Goal: Task Accomplishment & Management: Manage account settings

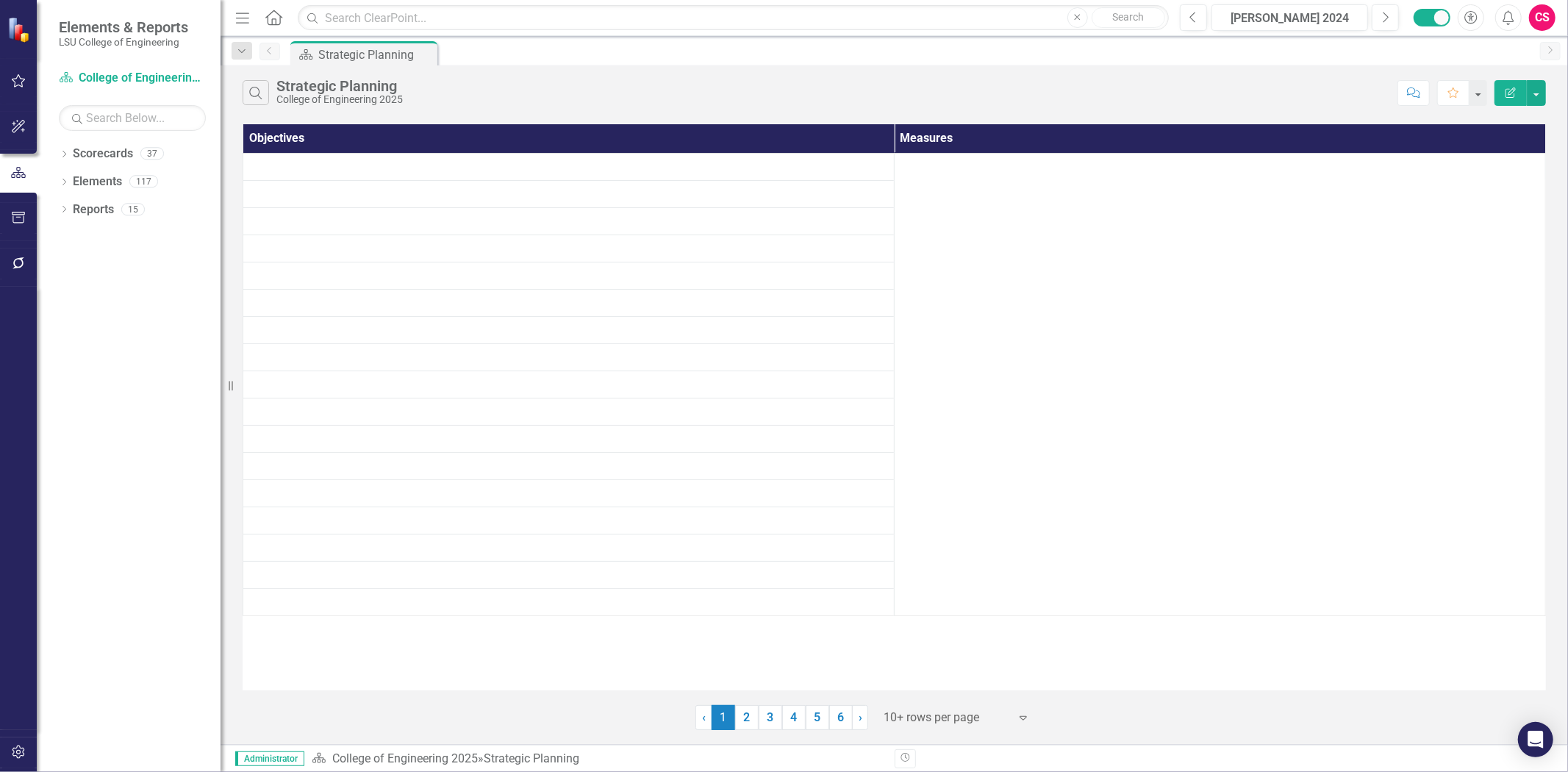
click at [685, 297] on td at bounding box center [568, 303] width 651 height 28
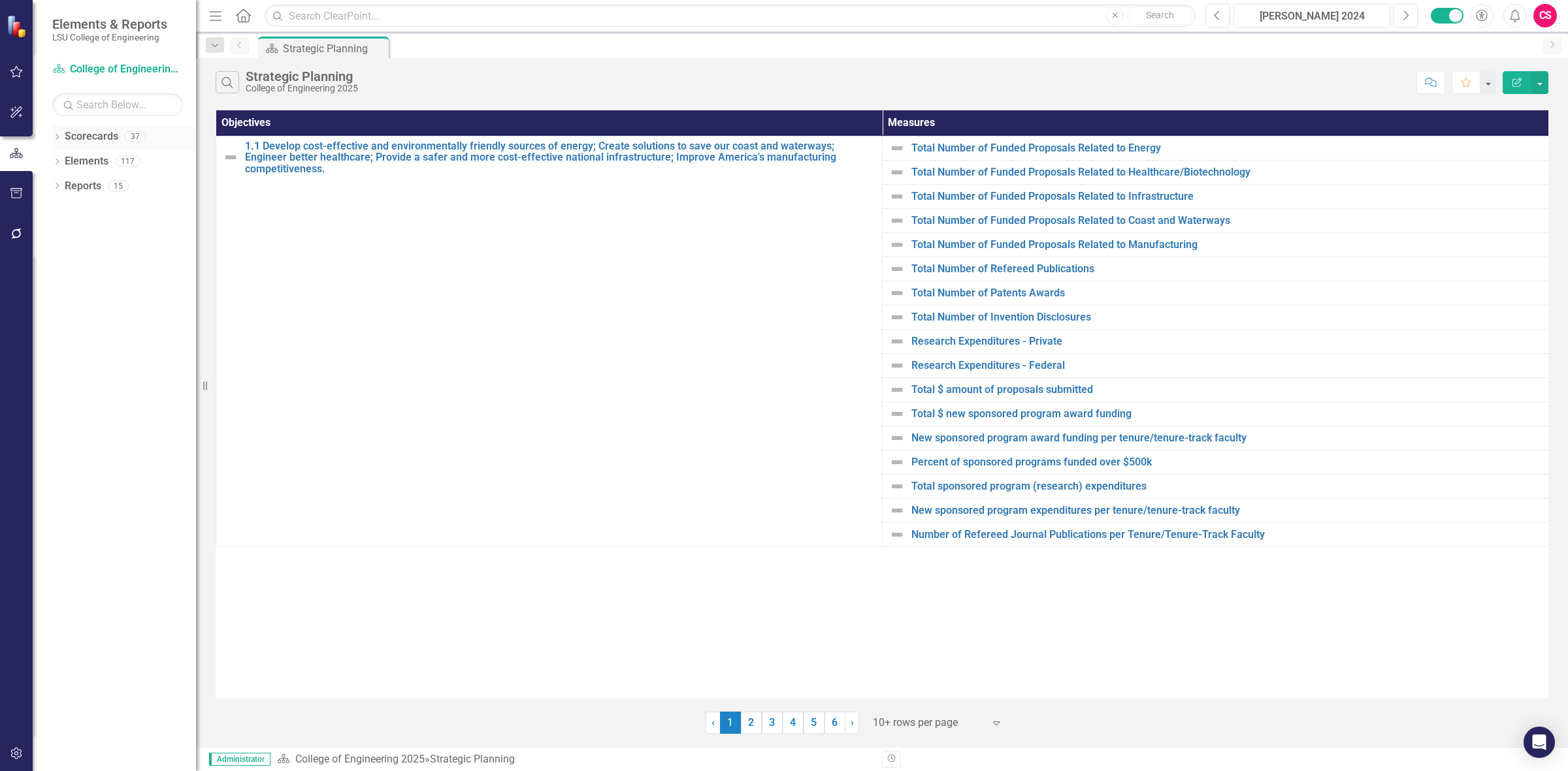
click at [82, 137] on link "Scorecards" at bounding box center [91, 136] width 53 height 15
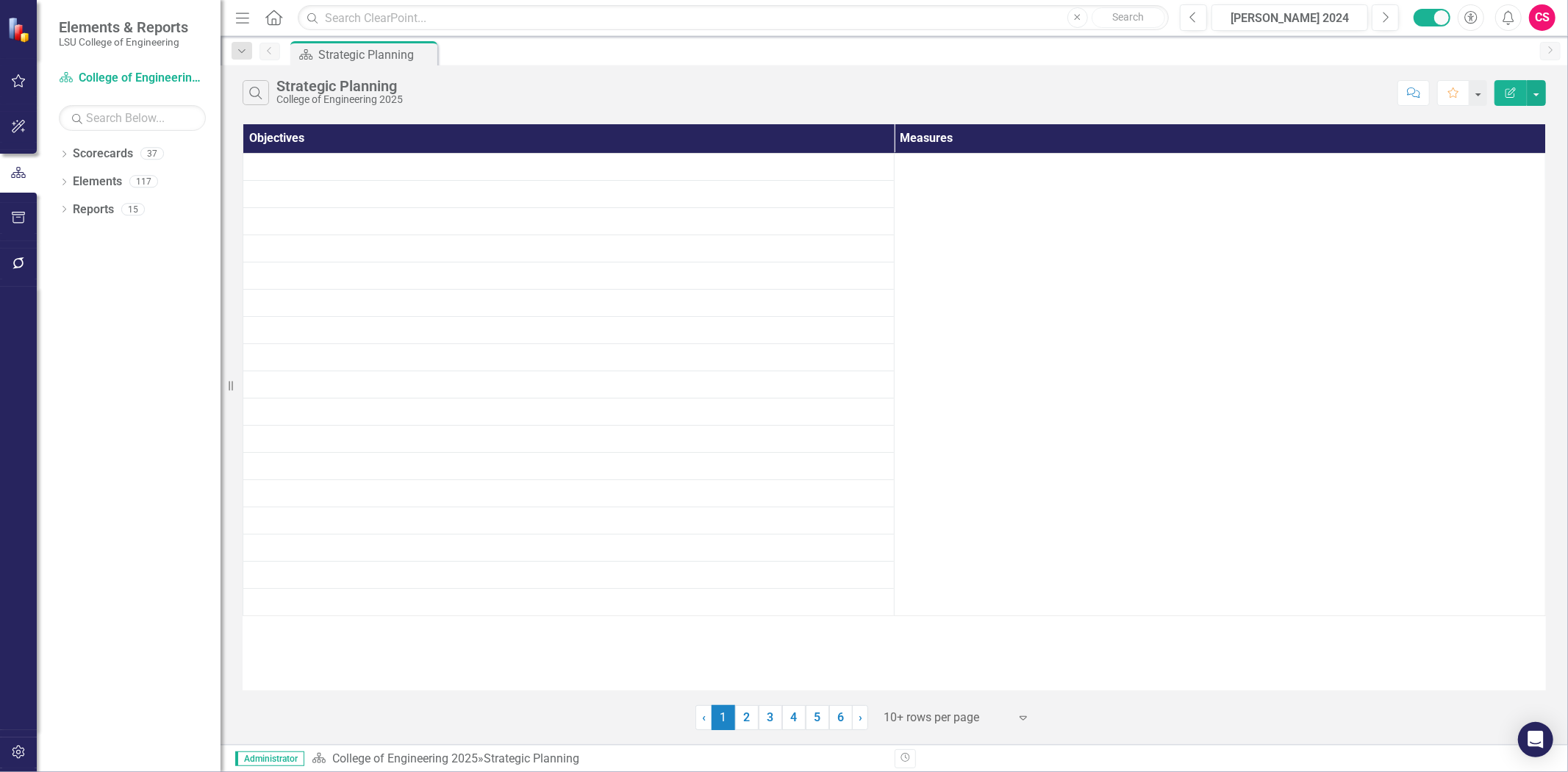
click at [1534, 16] on div "CS" at bounding box center [1541, 17] width 27 height 27
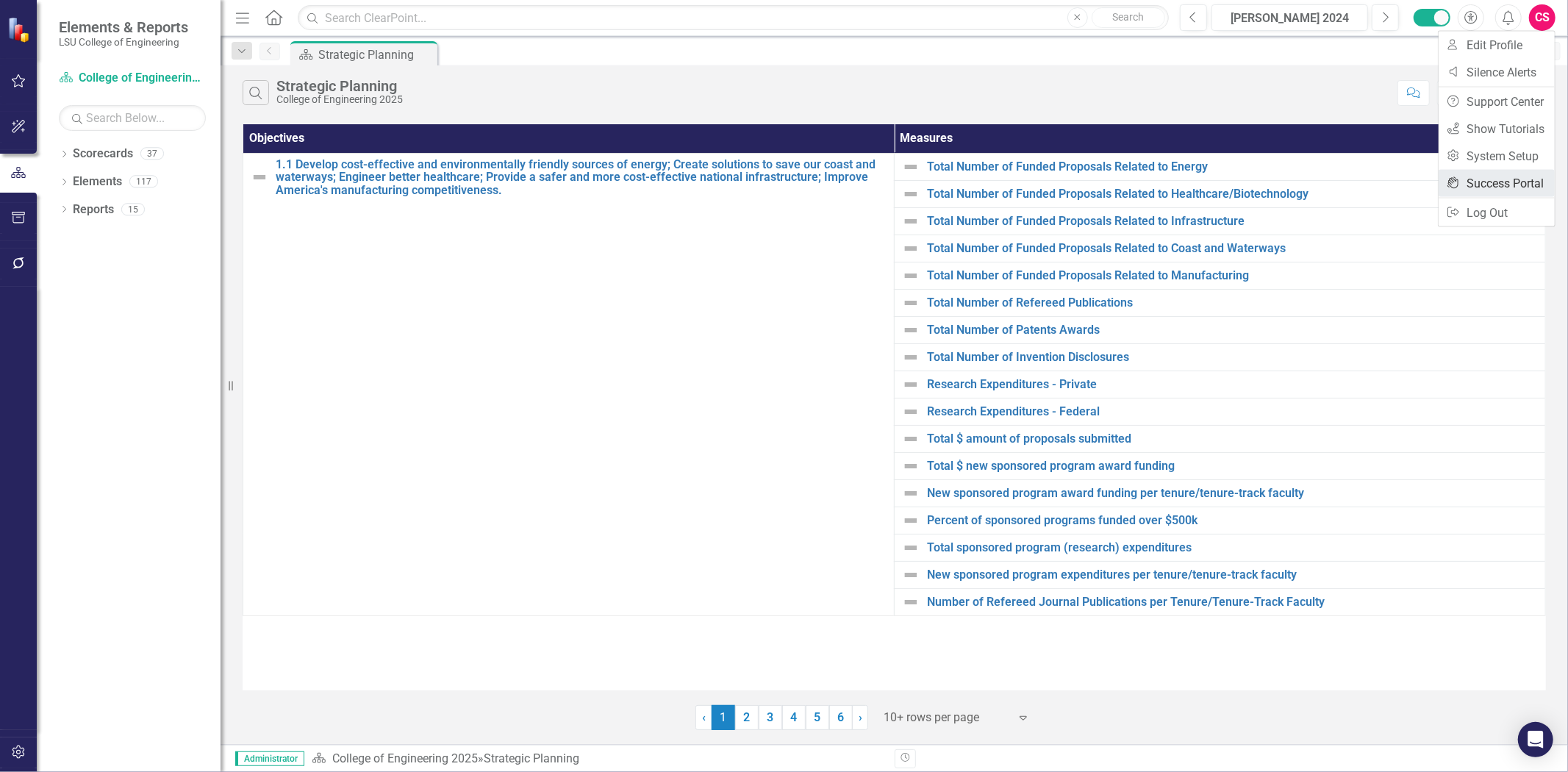
click at [1478, 186] on link "icon.portal Success Portal" at bounding box center [1496, 184] width 116 height 28
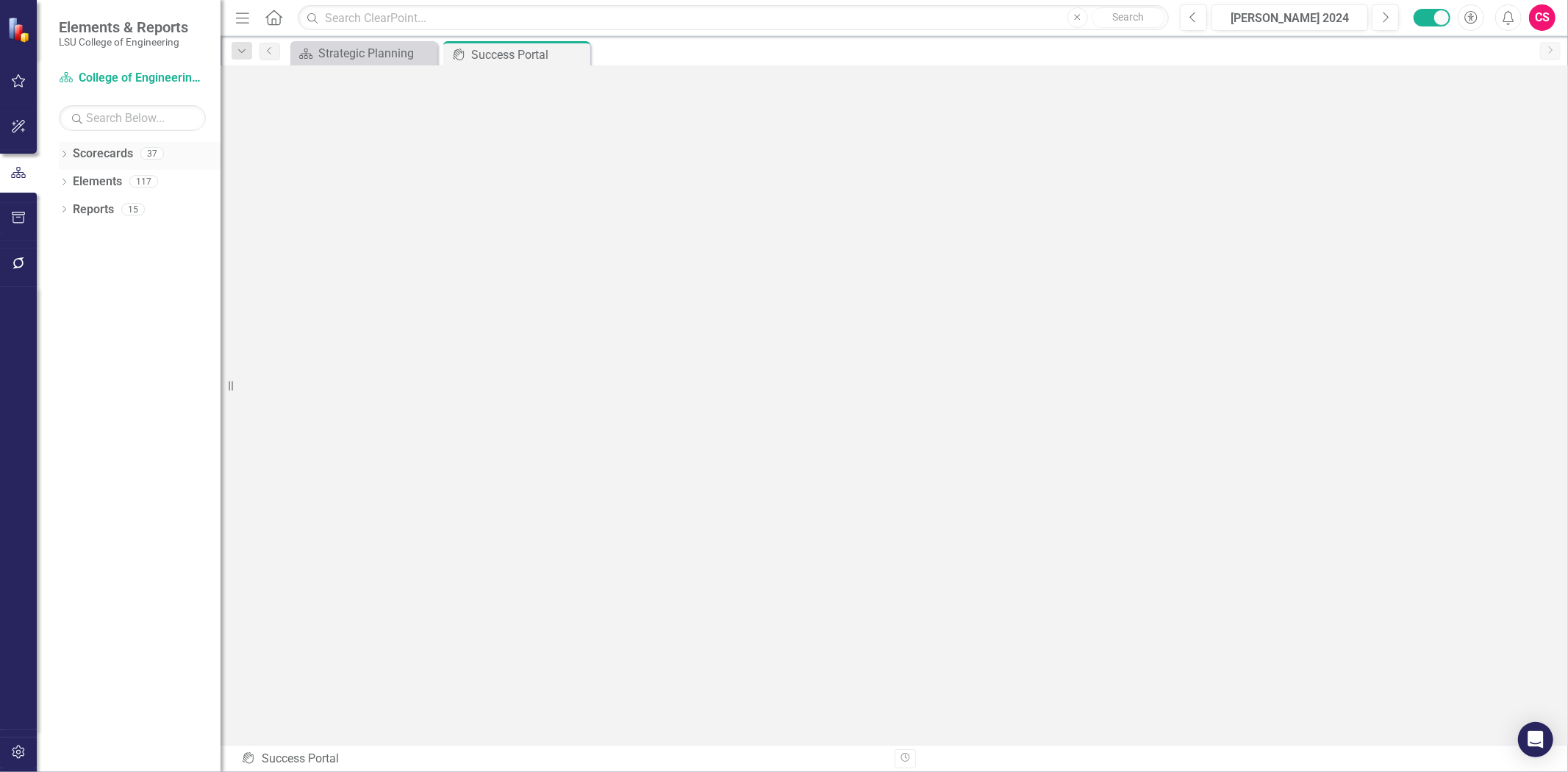
click at [100, 156] on link "Scorecards" at bounding box center [102, 153] width 60 height 17
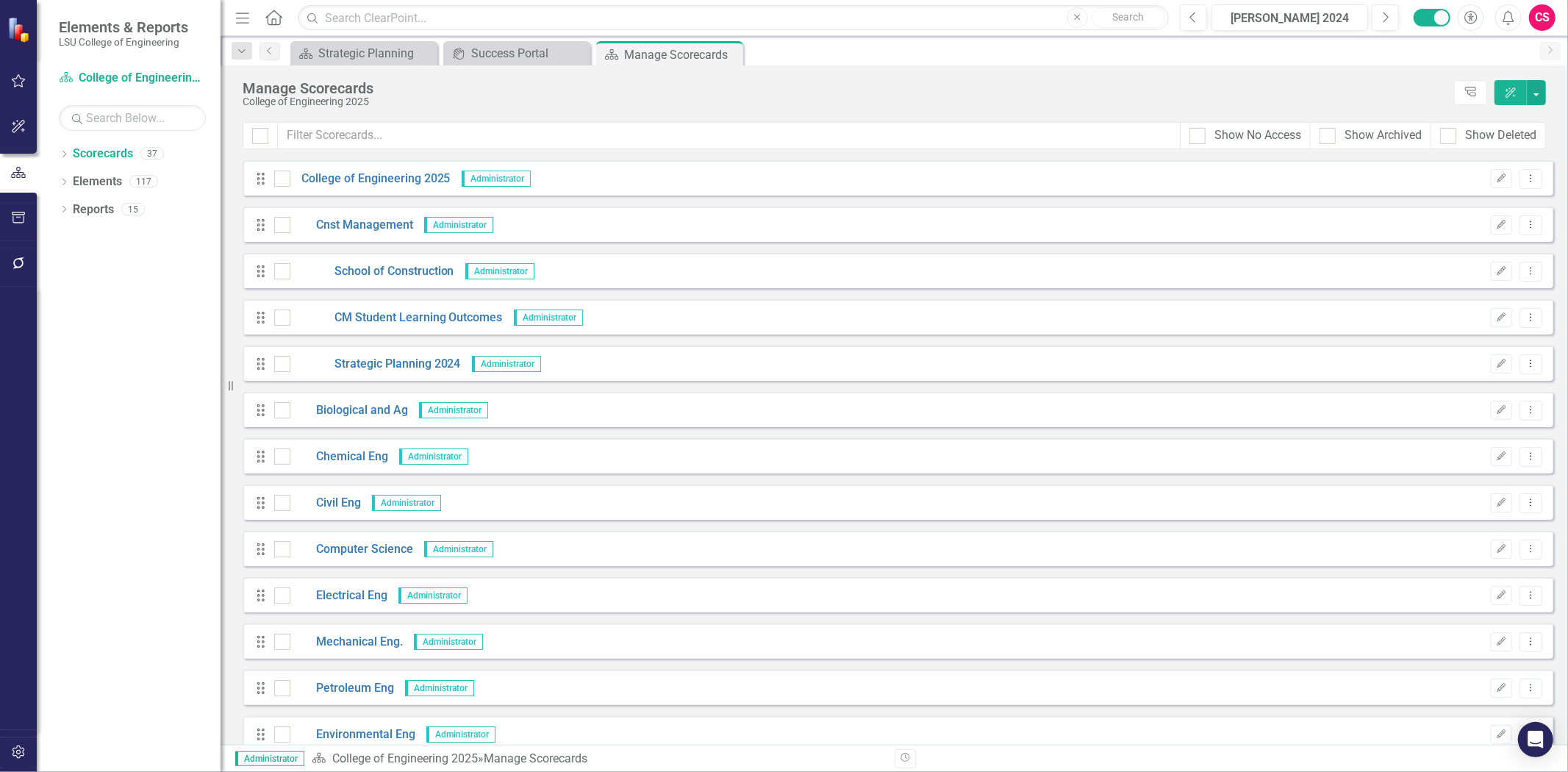
click at [21, 755] on icon "button" at bounding box center [18, 751] width 13 height 13
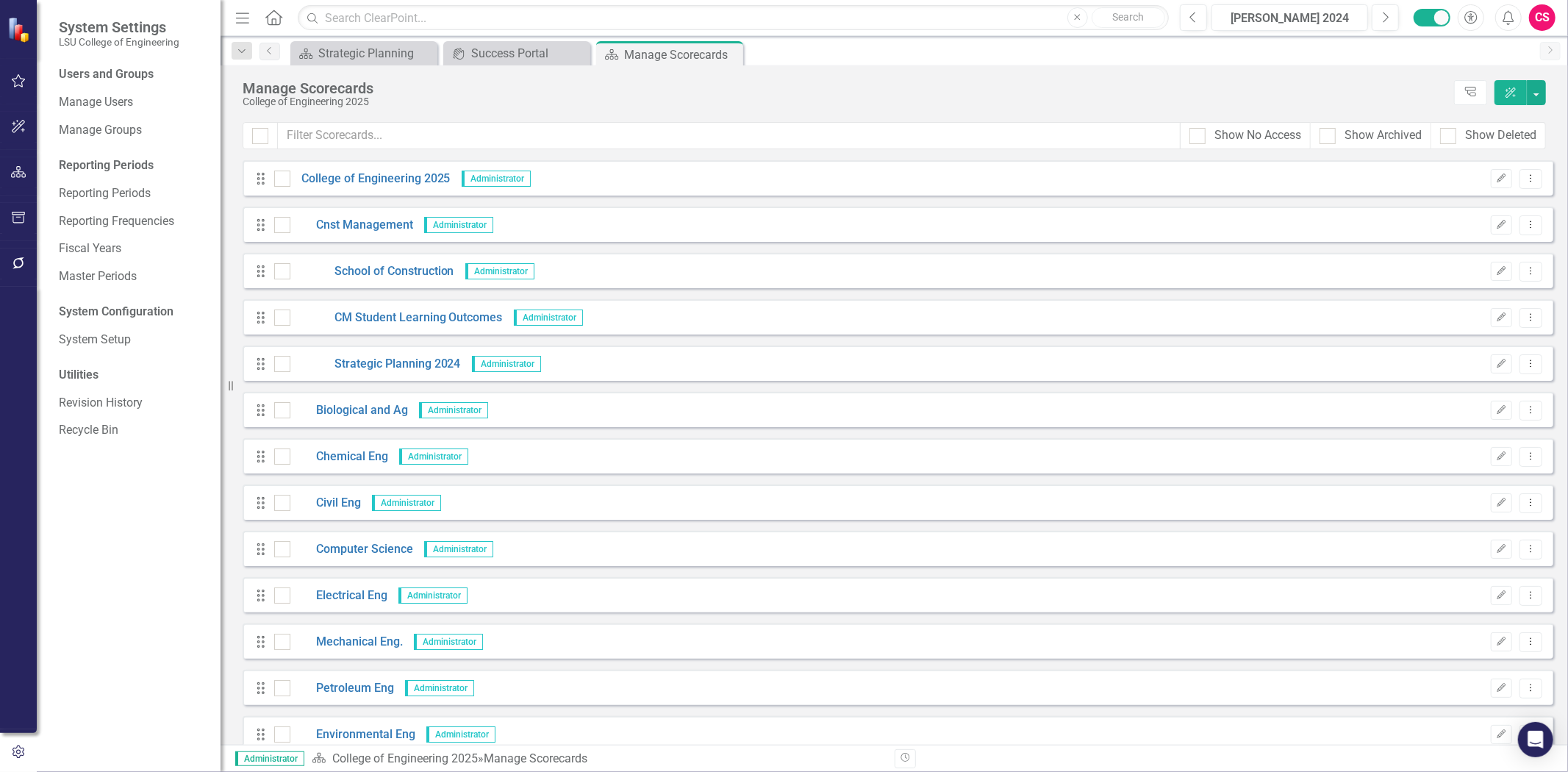
click at [112, 83] on div "Users and Groups Manage Users Manage Groups Reporting Periods Reporting Periods…" at bounding box center [128, 418] width 184 height 706
click at [114, 103] on div "Manage Users" at bounding box center [133, 102] width 147 height 25
click at [114, 103] on link "Manage Users" at bounding box center [133, 102] width 147 height 17
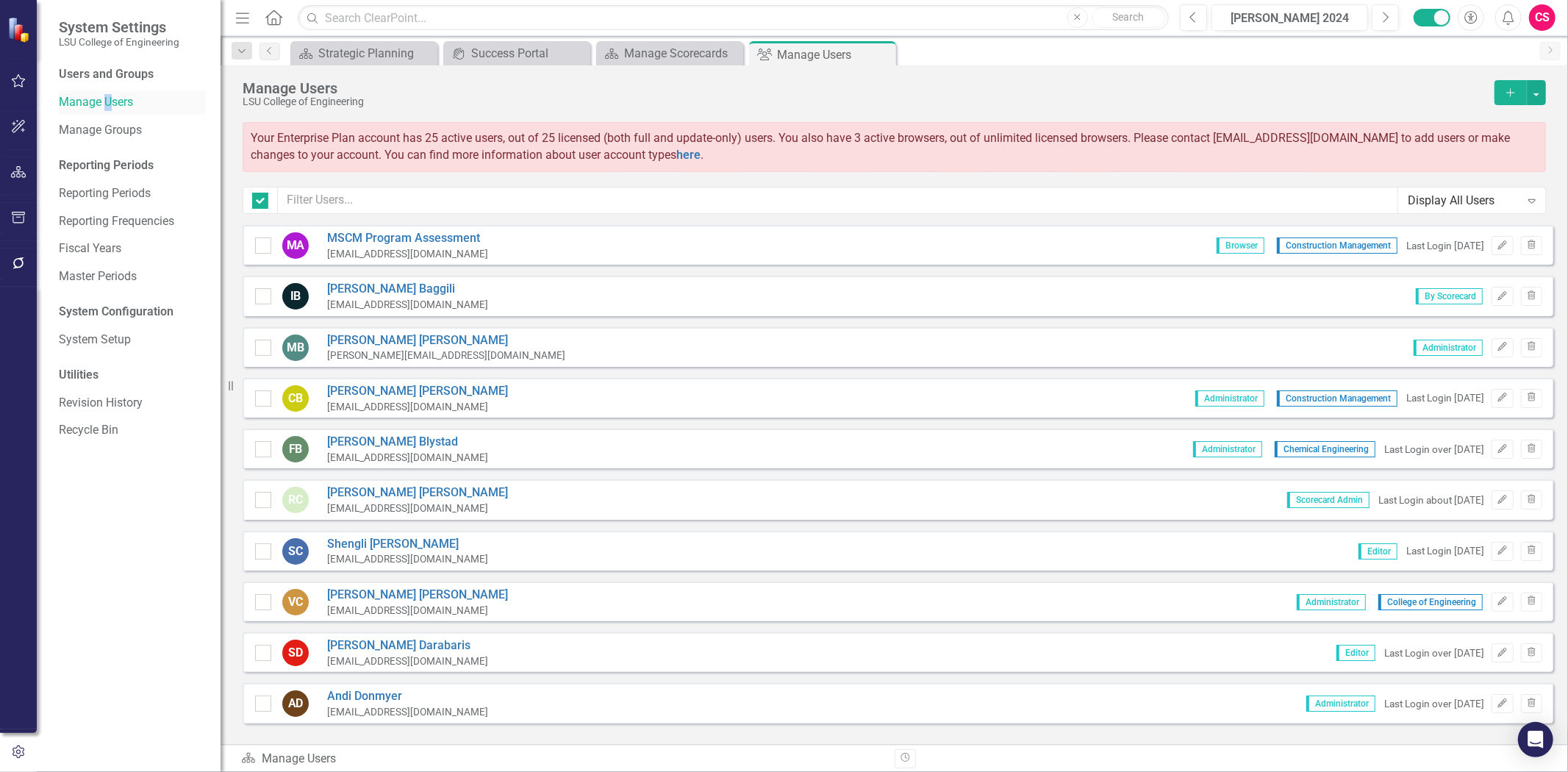
checkbox input "false"
click at [1496, 295] on icon "Edit" at bounding box center [1501, 296] width 11 height 9
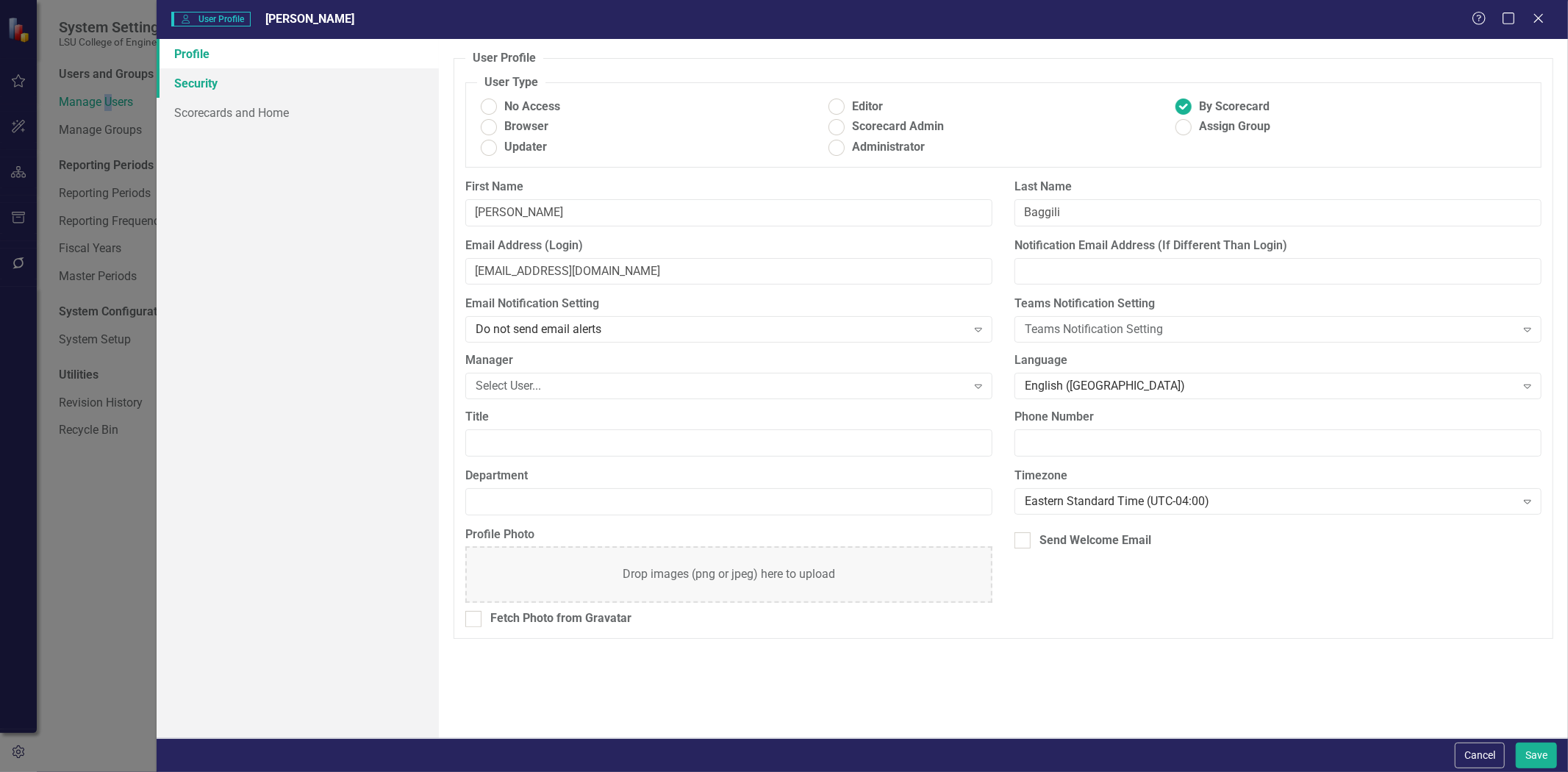
click at [281, 72] on link "Security" at bounding box center [297, 83] width 282 height 29
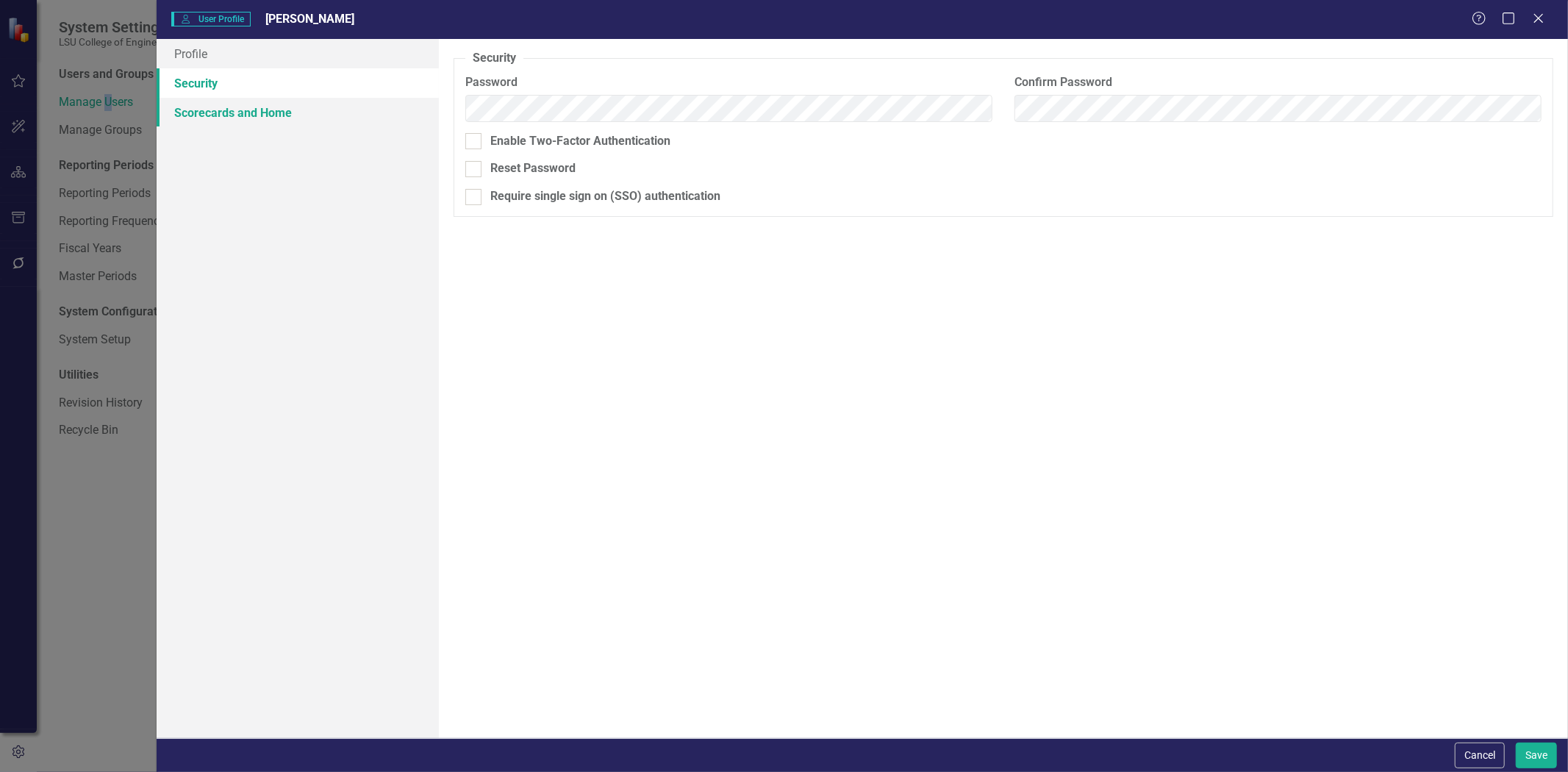
click at [289, 111] on link "Scorecards and Home" at bounding box center [297, 113] width 282 height 29
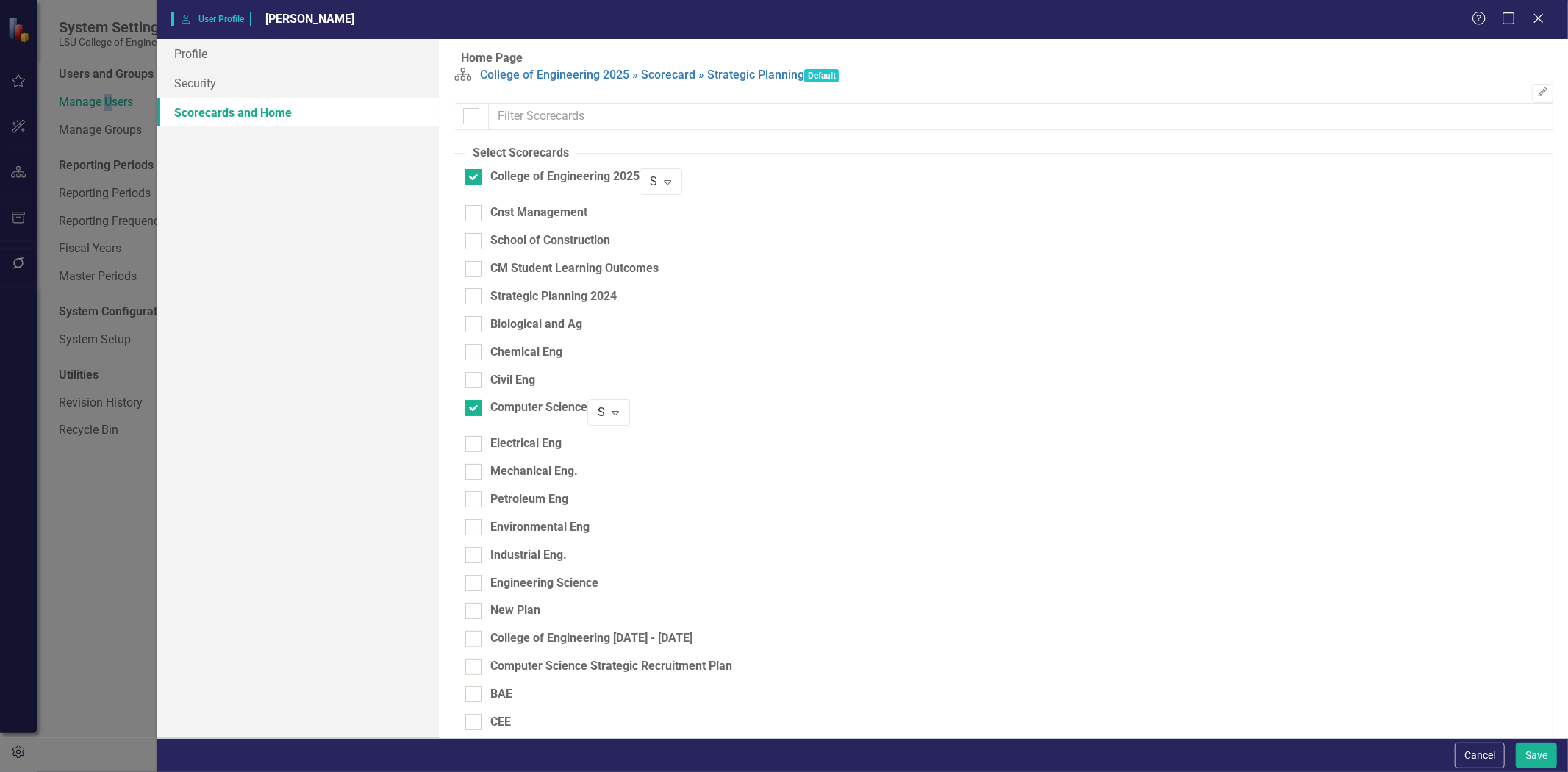
click at [1528, 25] on div "Help Maximize Close" at bounding box center [1512, 19] width 81 height 17
click at [1534, 25] on icon "Close" at bounding box center [1538, 18] width 19 height 14
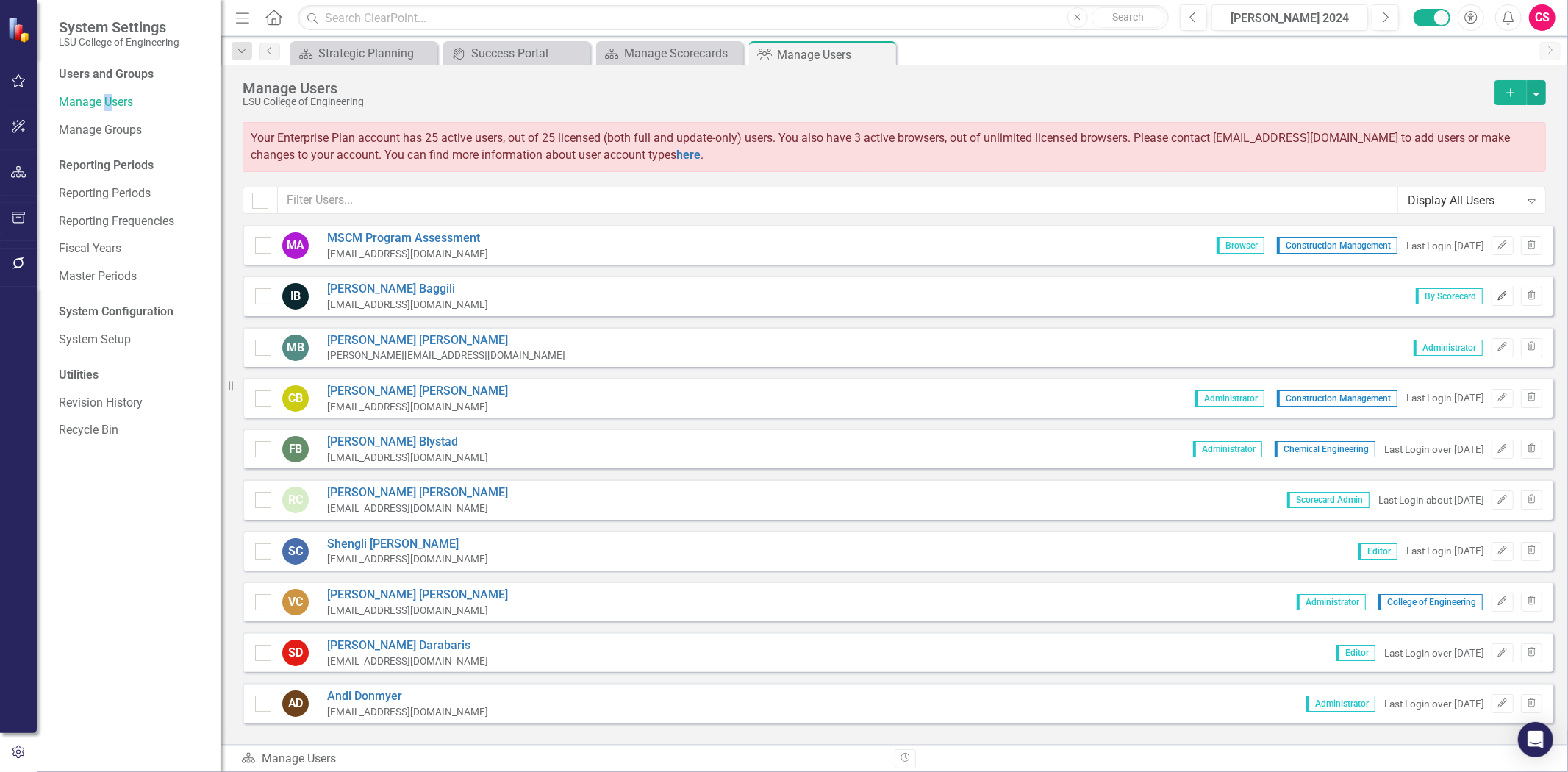
click at [1494, 288] on button "Edit" at bounding box center [1502, 296] width 22 height 19
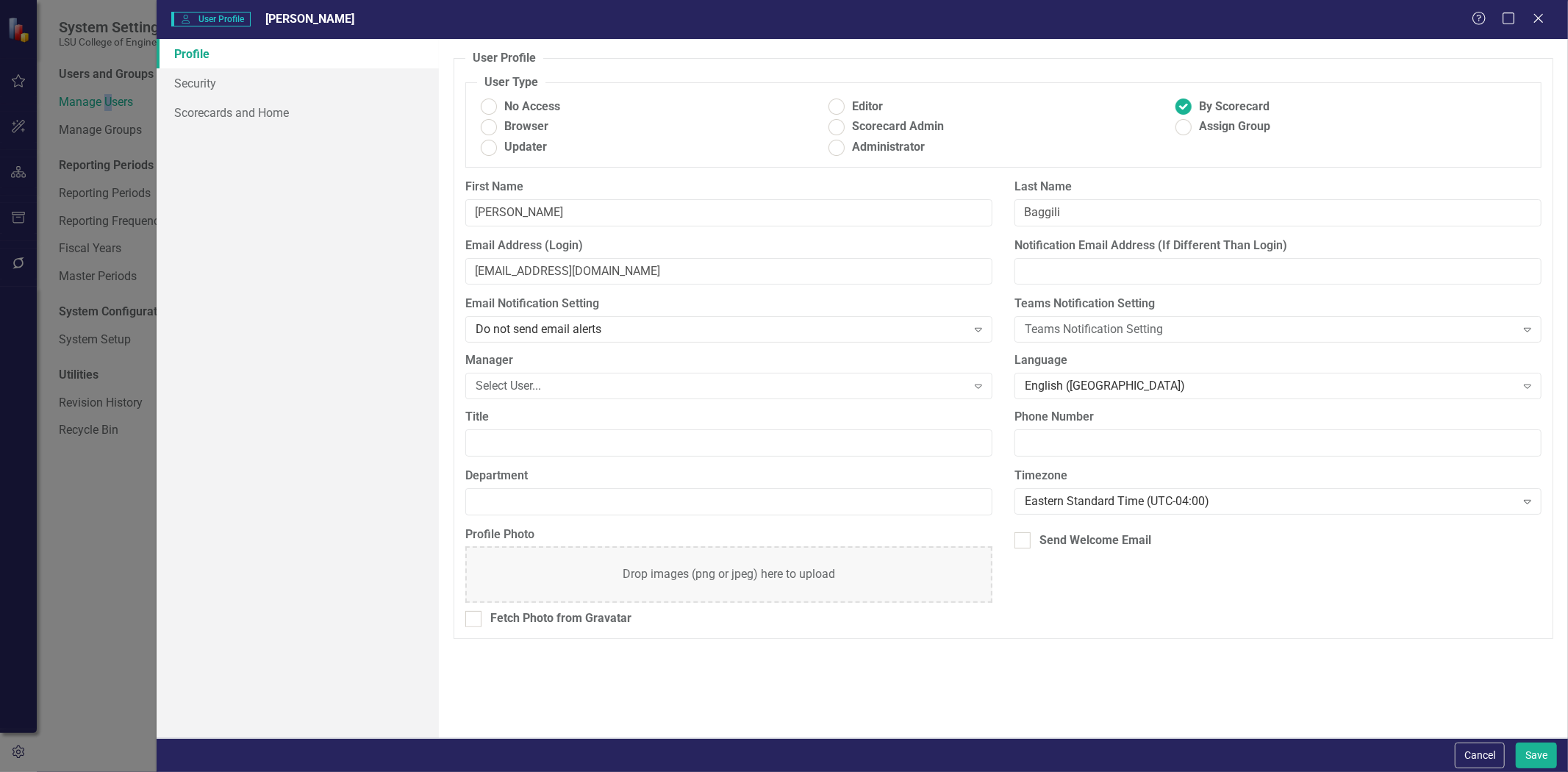
drag, startPoint x: 1540, startPoint y: 17, endPoint x: 1535, endPoint y: 23, distance: 7.8
click at [1538, 21] on icon "Close" at bounding box center [1538, 19] width 15 height 12
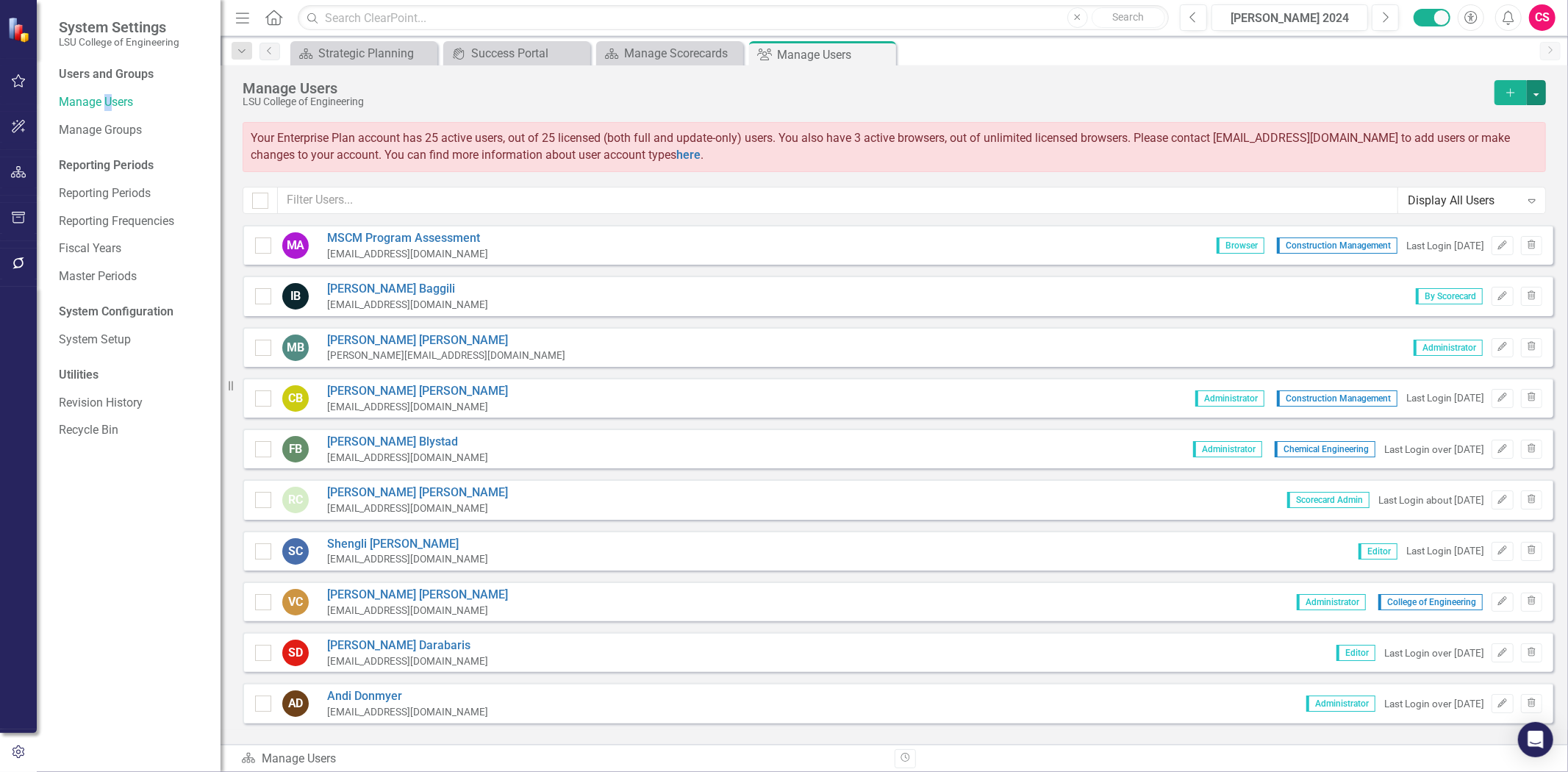
drag, startPoint x: 1535, startPoint y: 92, endPoint x: 1548, endPoint y: 89, distance: 13.3
click at [1538, 91] on button "button" at bounding box center [1536, 92] width 19 height 25
click at [1505, 207] on link "Excel File User Activity Report" at bounding box center [1477, 201] width 135 height 28
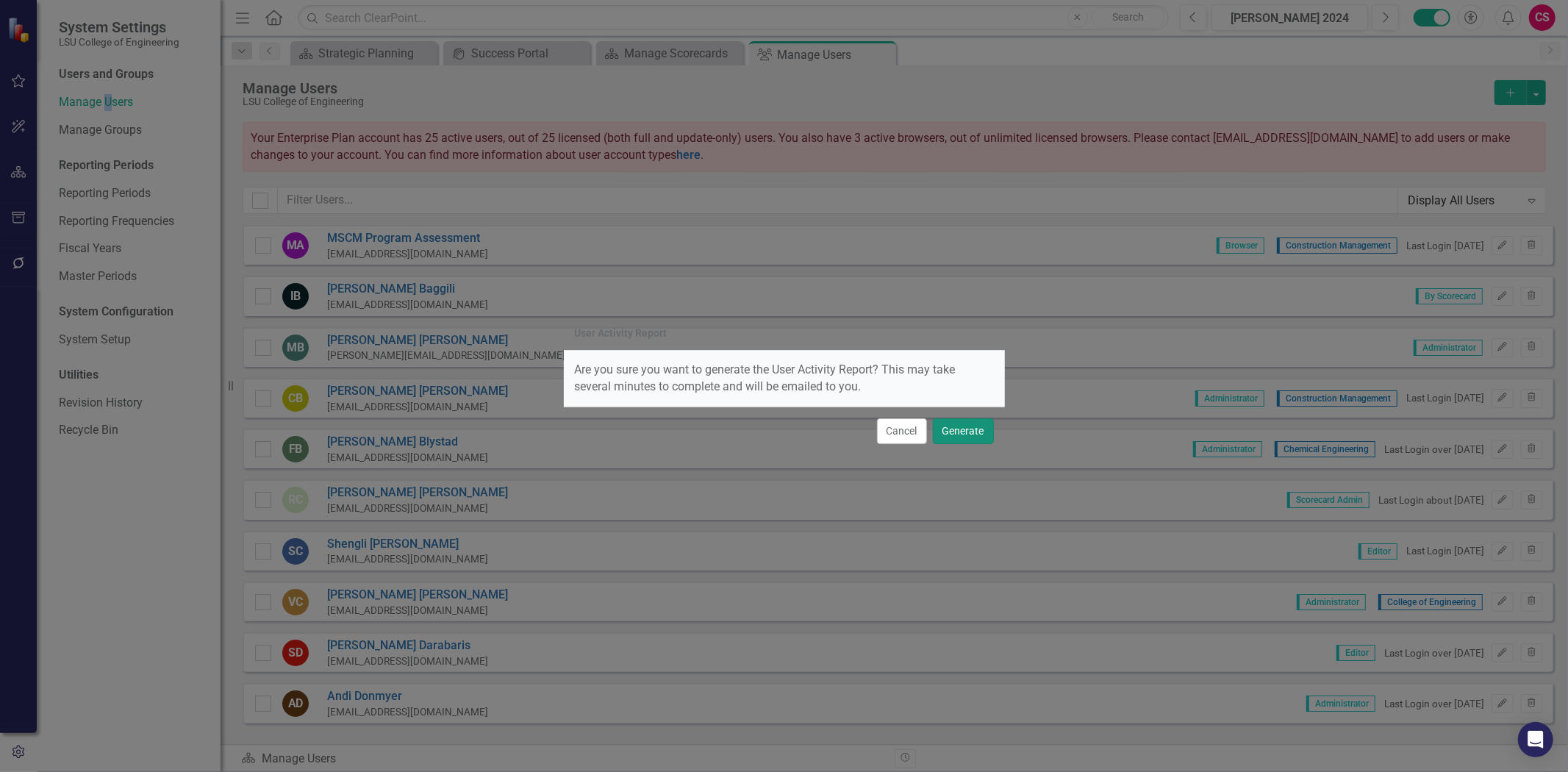
click at [967, 435] on button "Generate" at bounding box center [963, 431] width 61 height 26
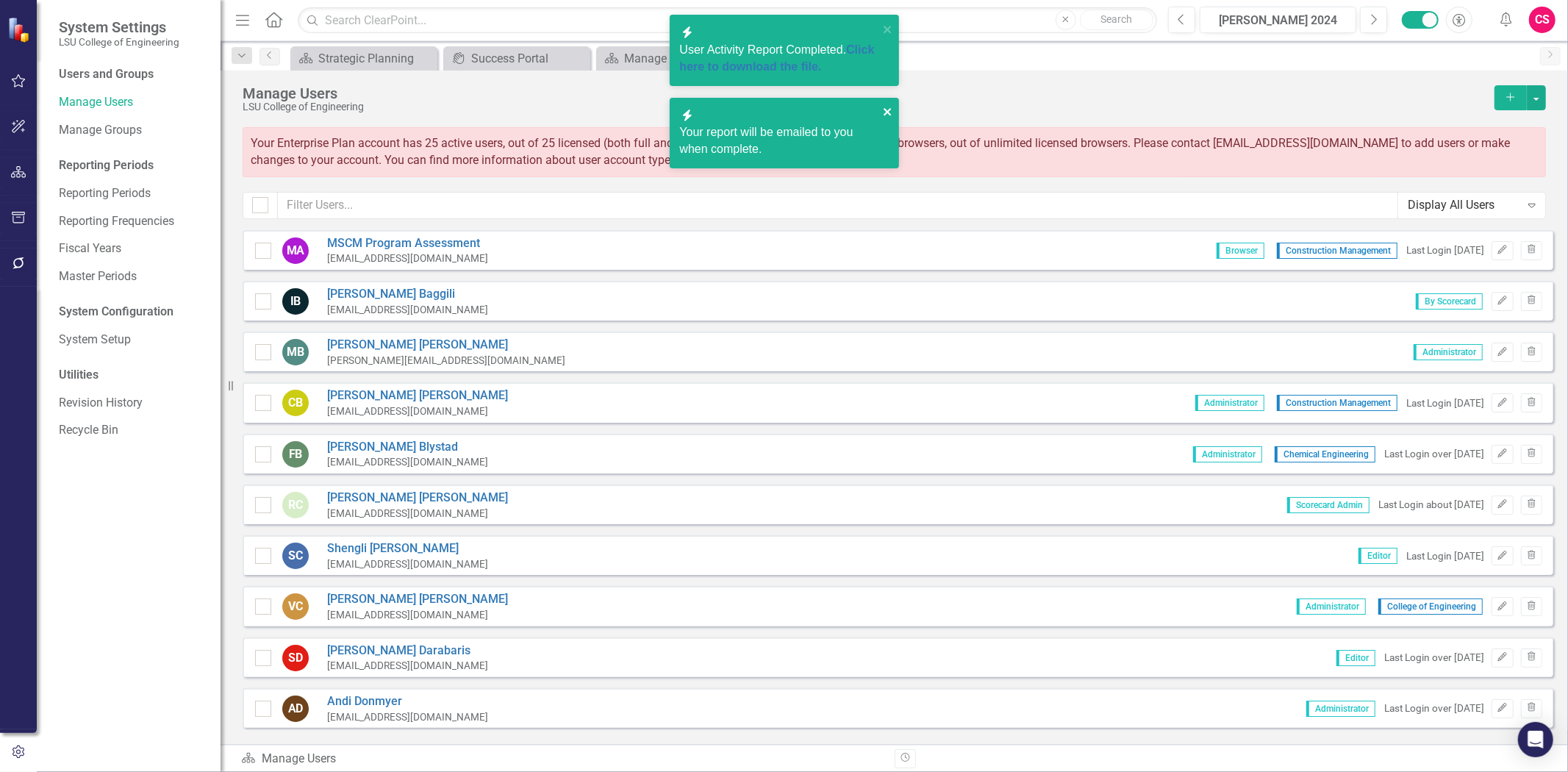
click at [885, 110] on icon "close" at bounding box center [887, 111] width 7 height 7
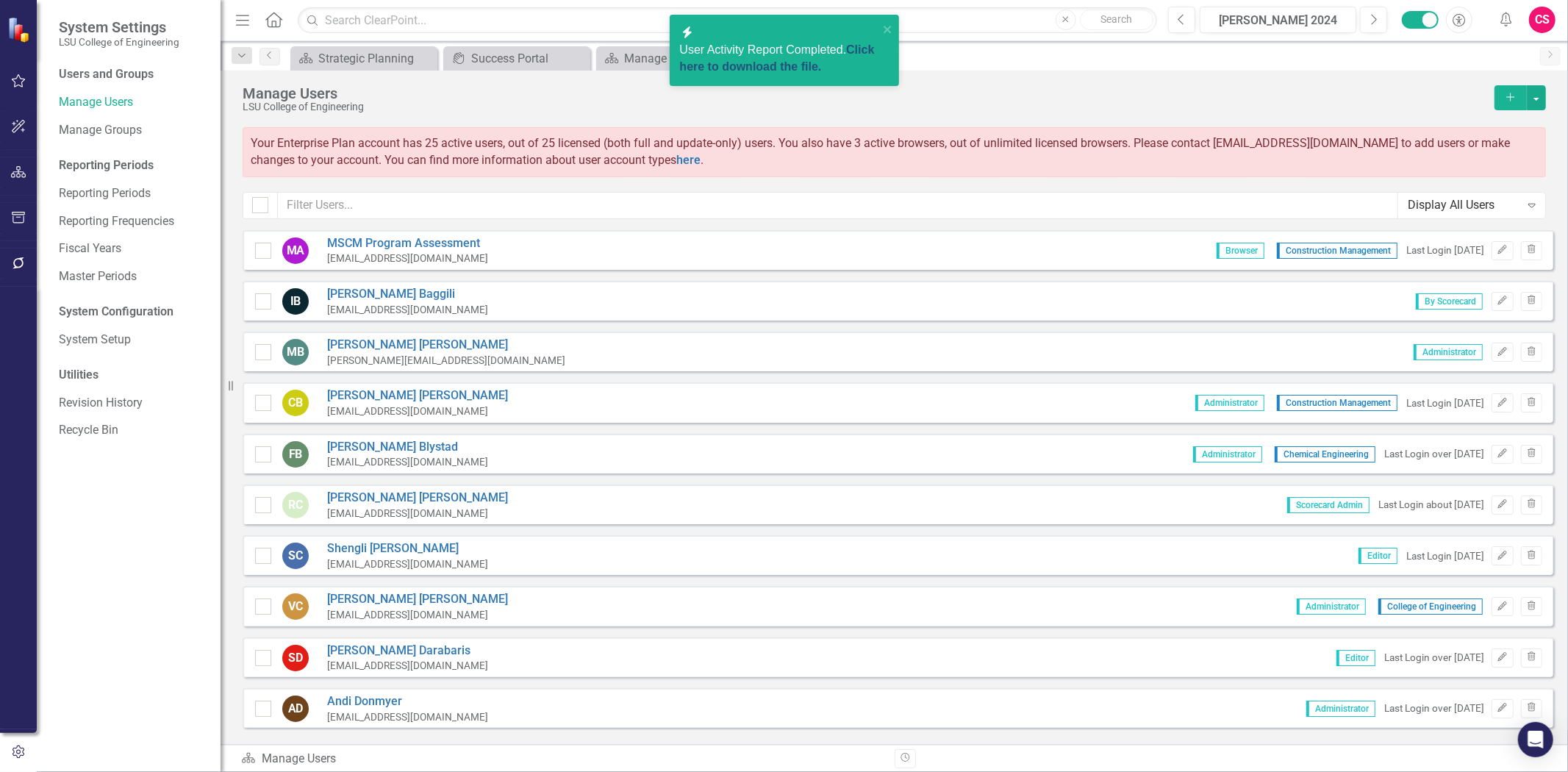
click at [754, 69] on link "Click here to download the file." at bounding box center [777, 58] width 194 height 29
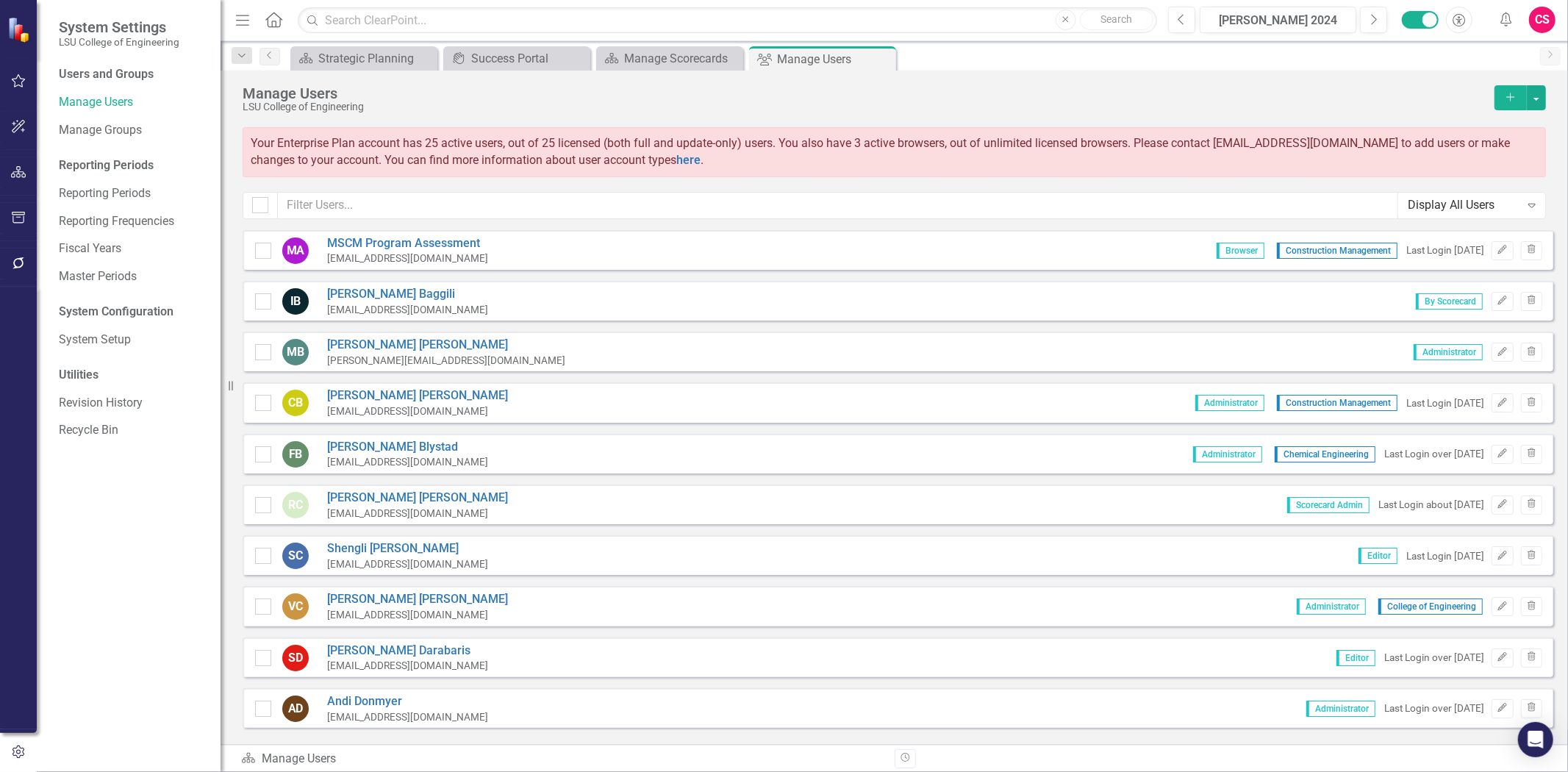
click at [1548, 11] on div "CS" at bounding box center [1541, 20] width 27 height 27
click at [1497, 189] on link "icon.portal Success Portal" at bounding box center [1496, 186] width 116 height 28
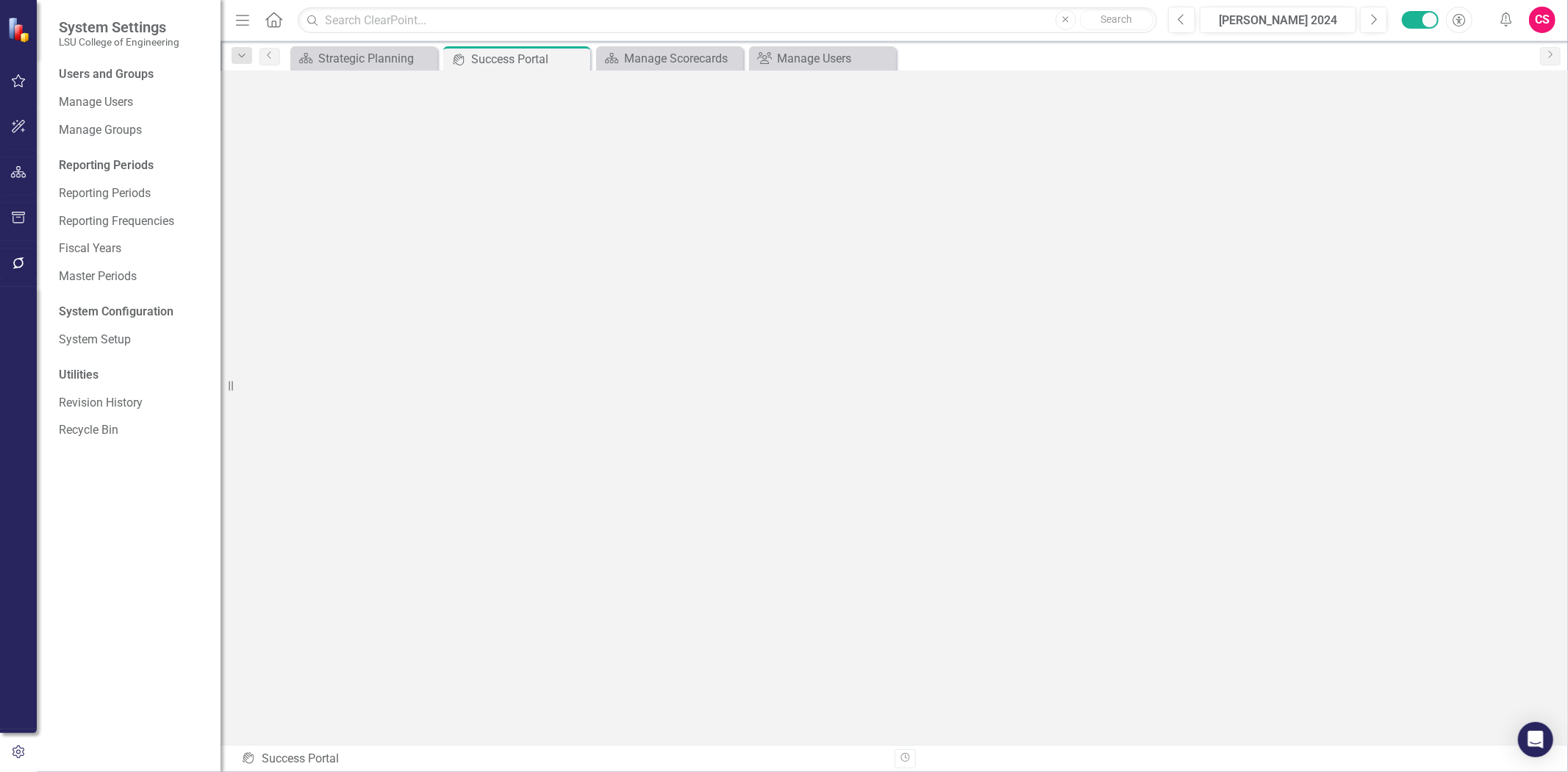
scroll to position [4, 0]
click at [84, 111] on div "Manage Users" at bounding box center [133, 102] width 147 height 25
click at [149, 111] on div "Manage Users" at bounding box center [133, 102] width 147 height 25
click at [101, 95] on link "Manage Users" at bounding box center [133, 102] width 147 height 17
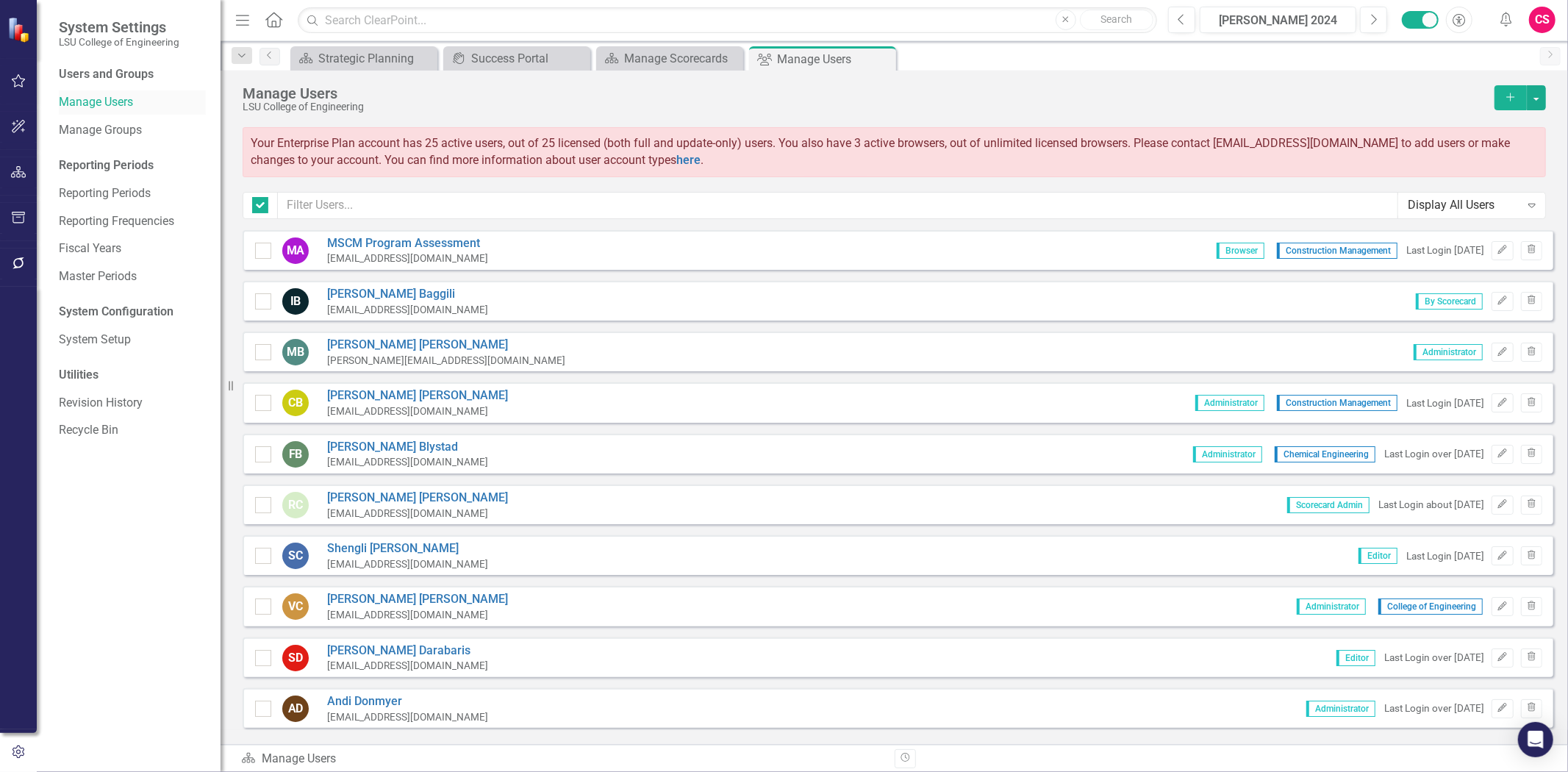
checkbox input "false"
click at [1496, 246] on icon "Edit" at bounding box center [1501, 249] width 11 height 9
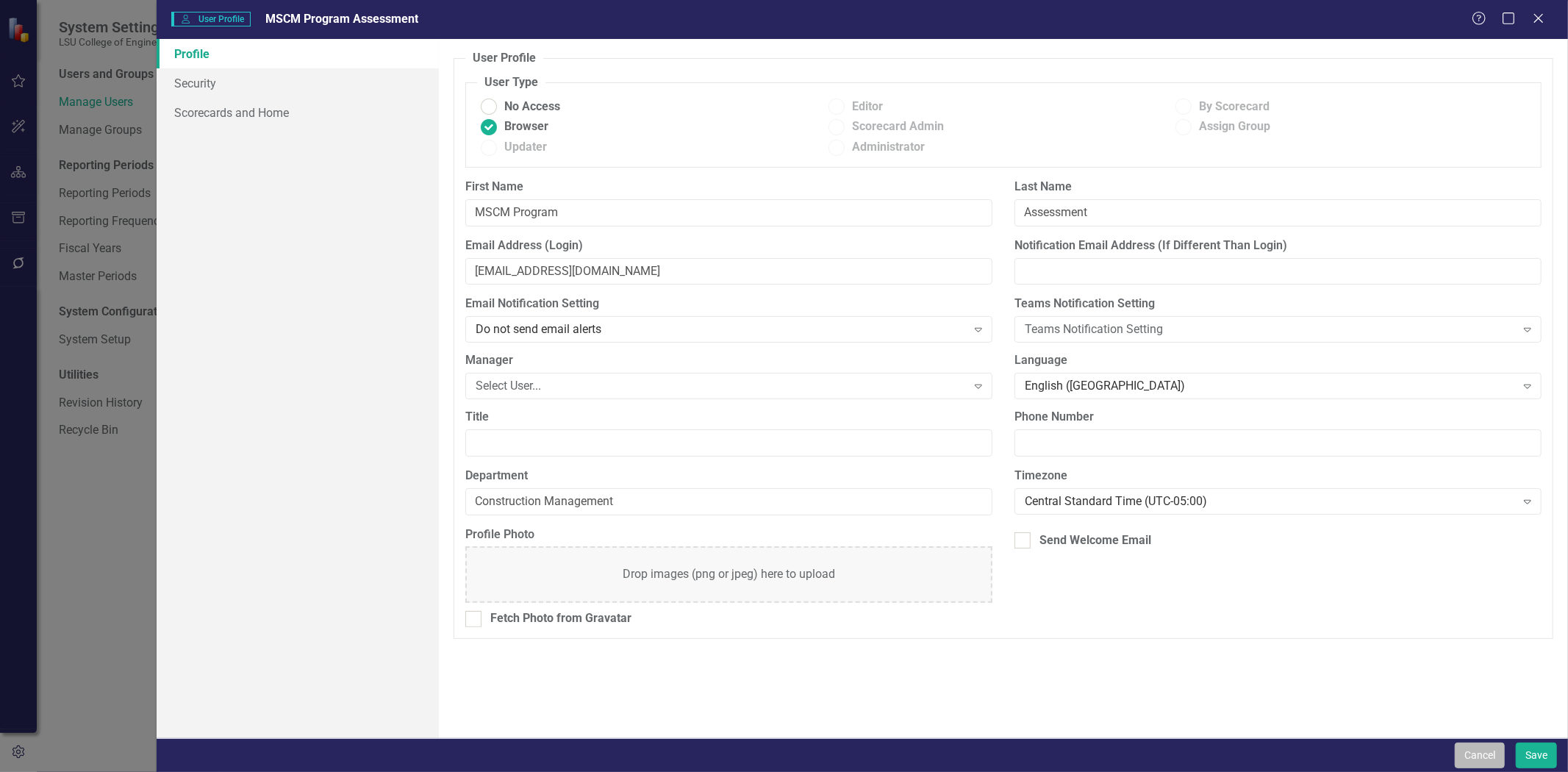
click at [1469, 753] on button "Cancel" at bounding box center [1479, 755] width 50 height 26
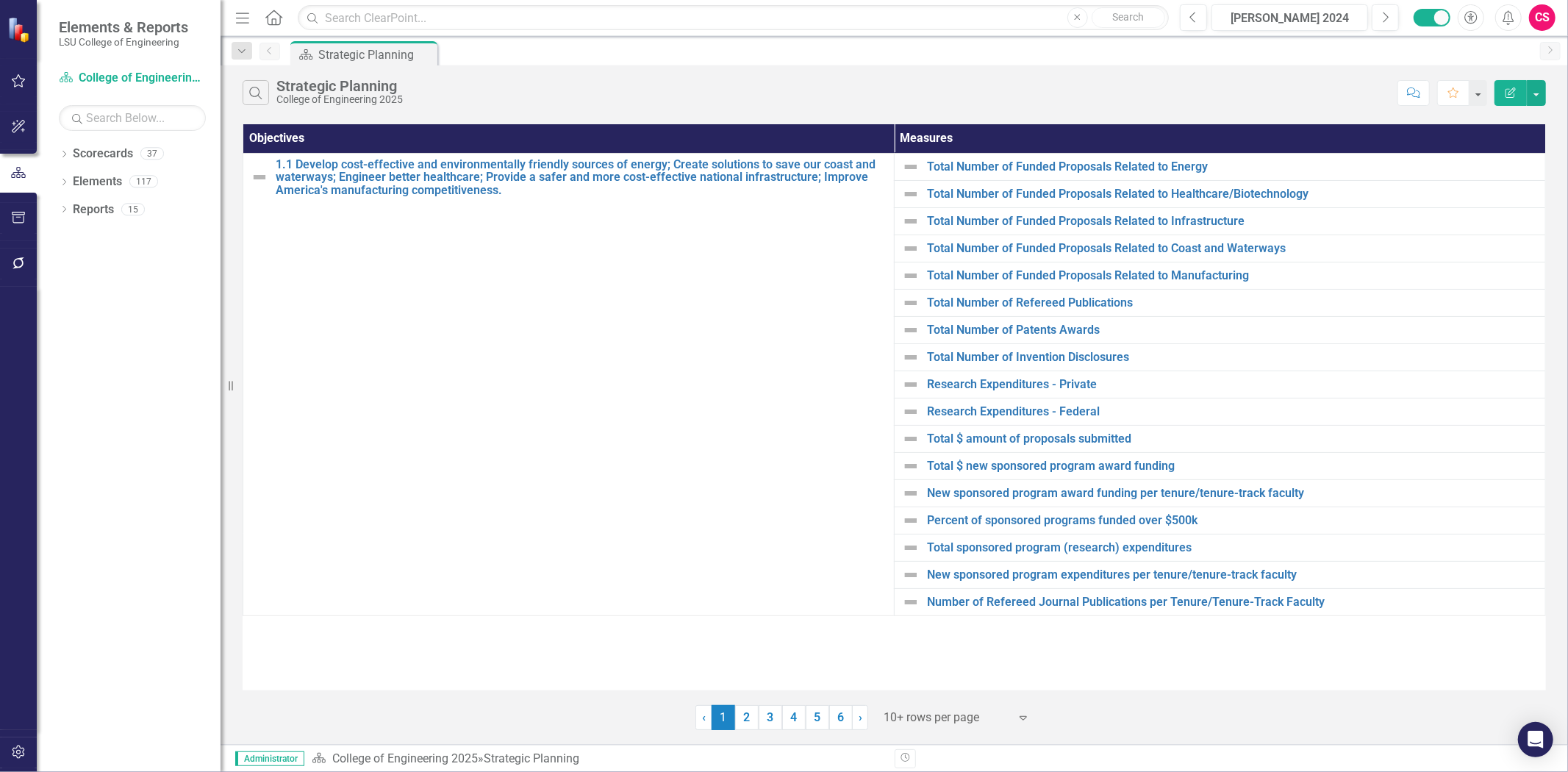
click at [27, 751] on button "button" at bounding box center [19, 752] width 33 height 30
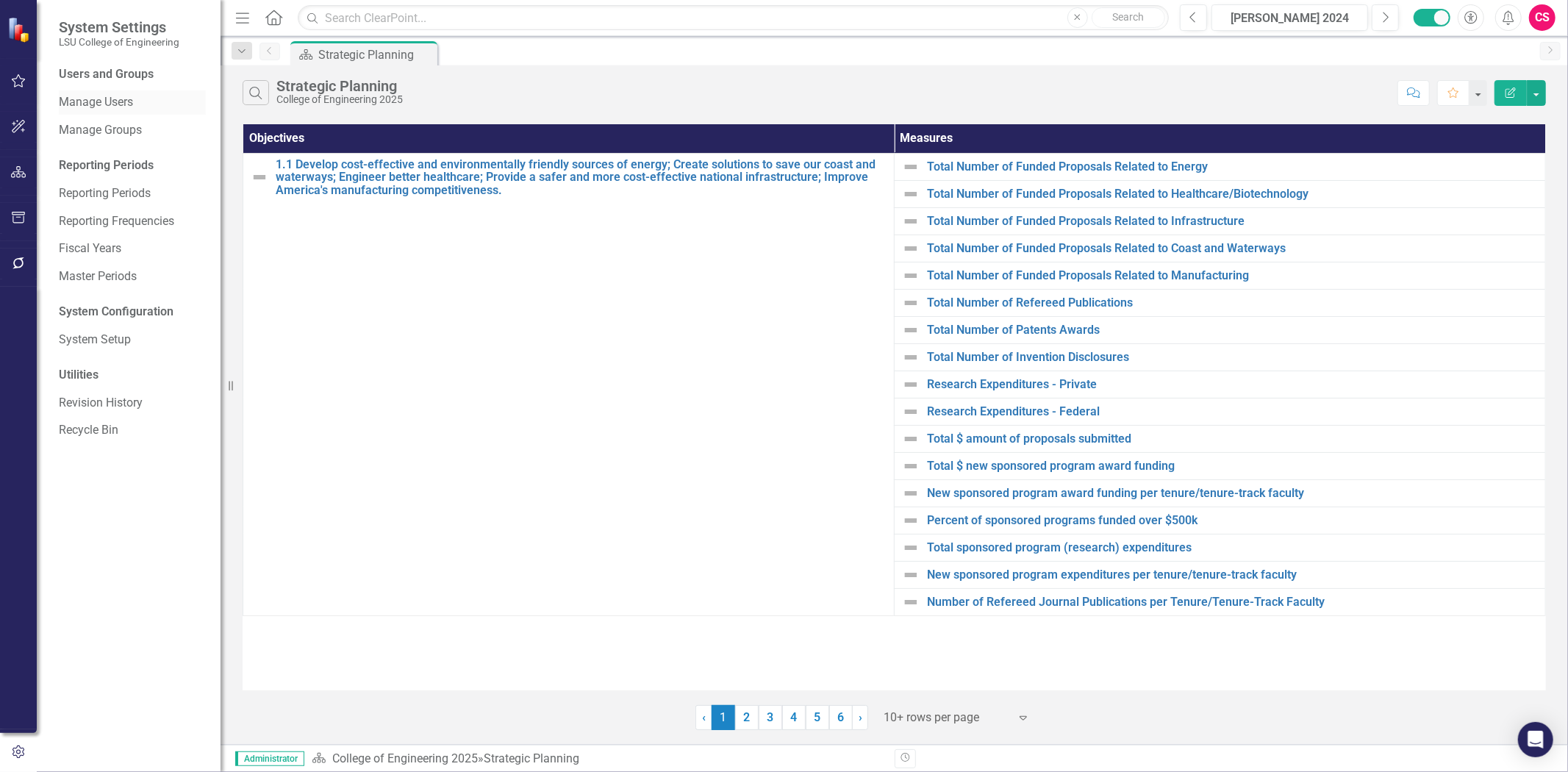
click at [122, 101] on link "Manage Users" at bounding box center [133, 102] width 147 height 17
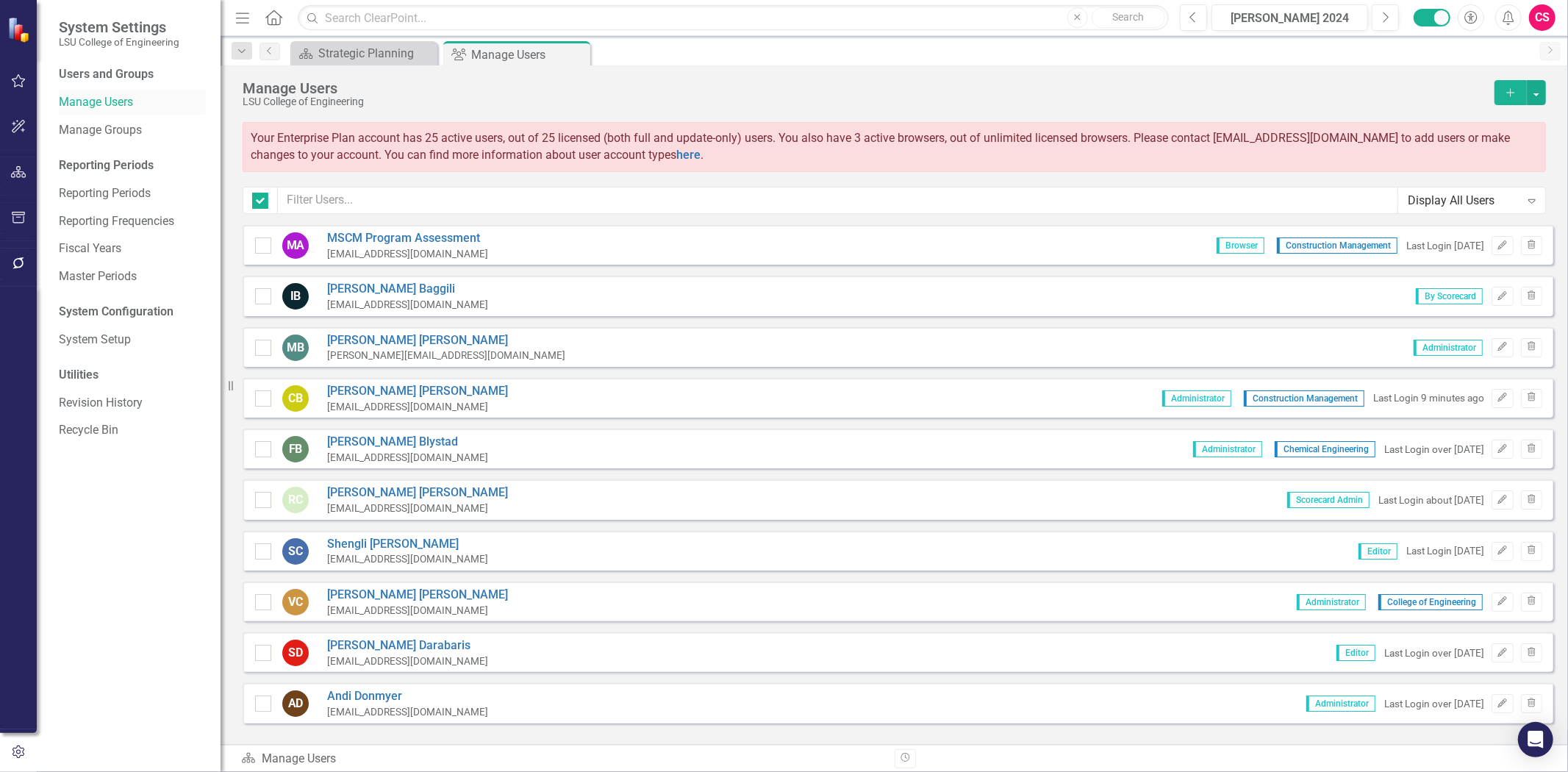
checkbox input "false"
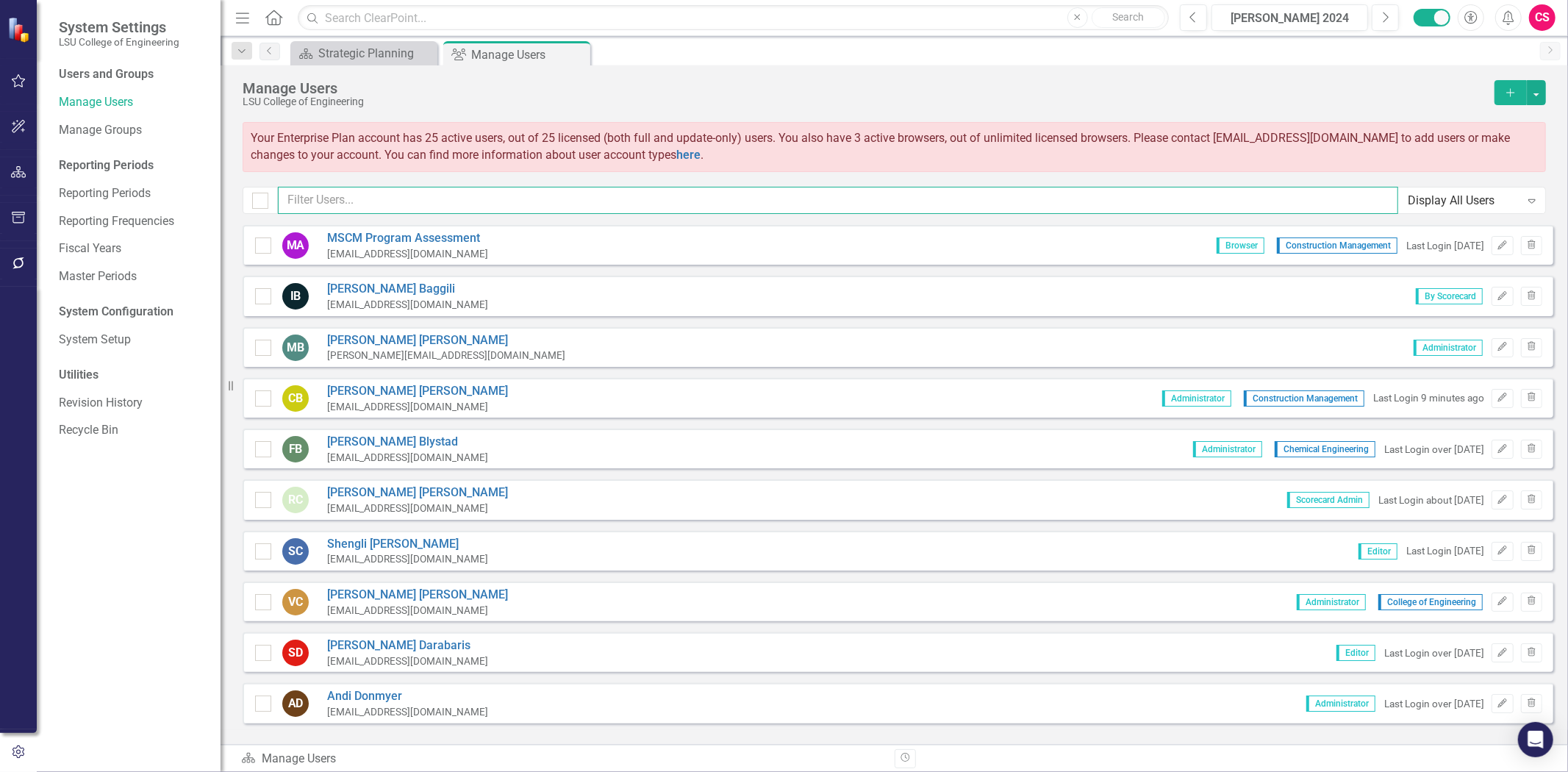
click at [354, 200] on input "text" at bounding box center [838, 200] width 1120 height 28
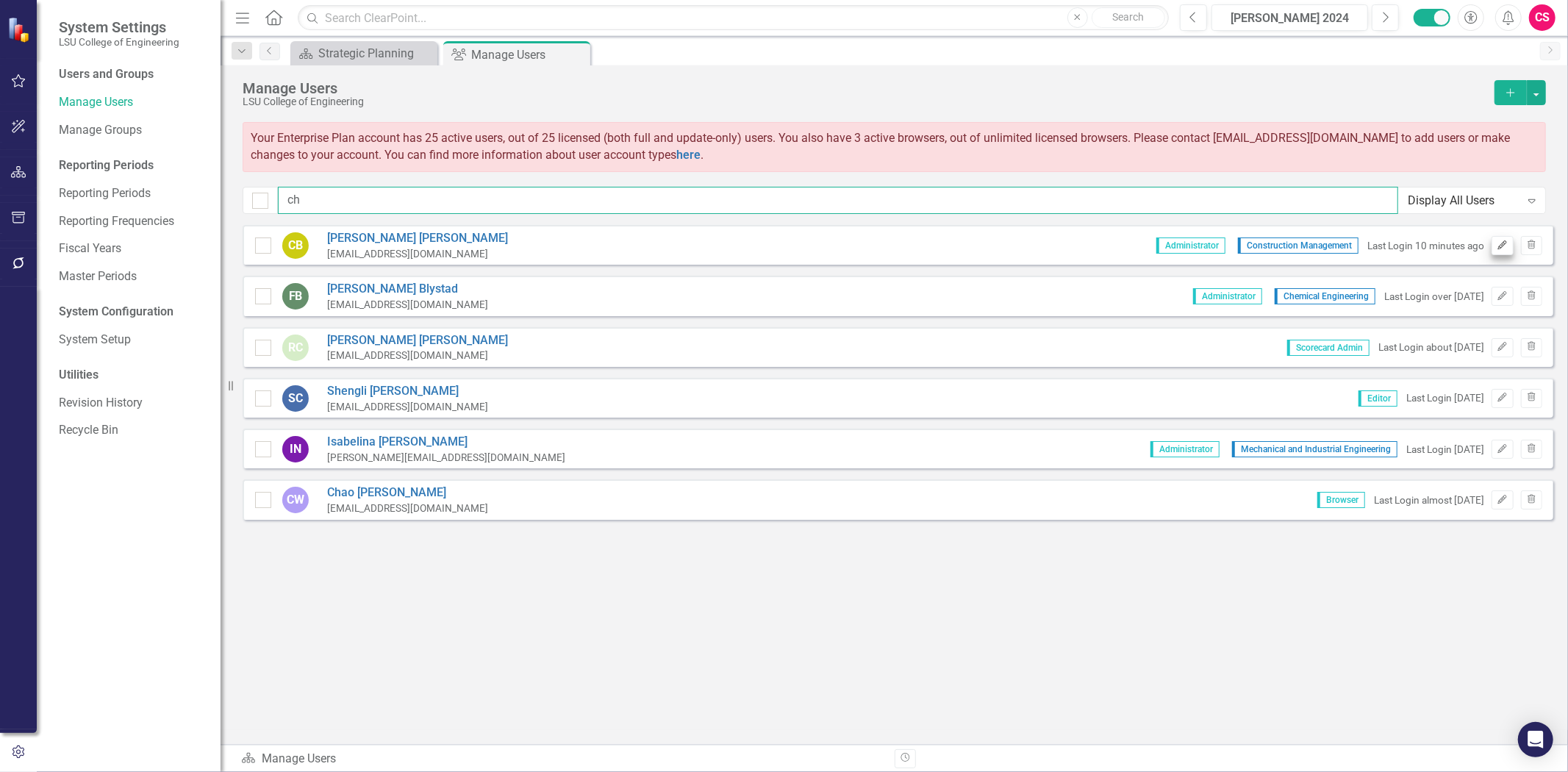
type input "ch"
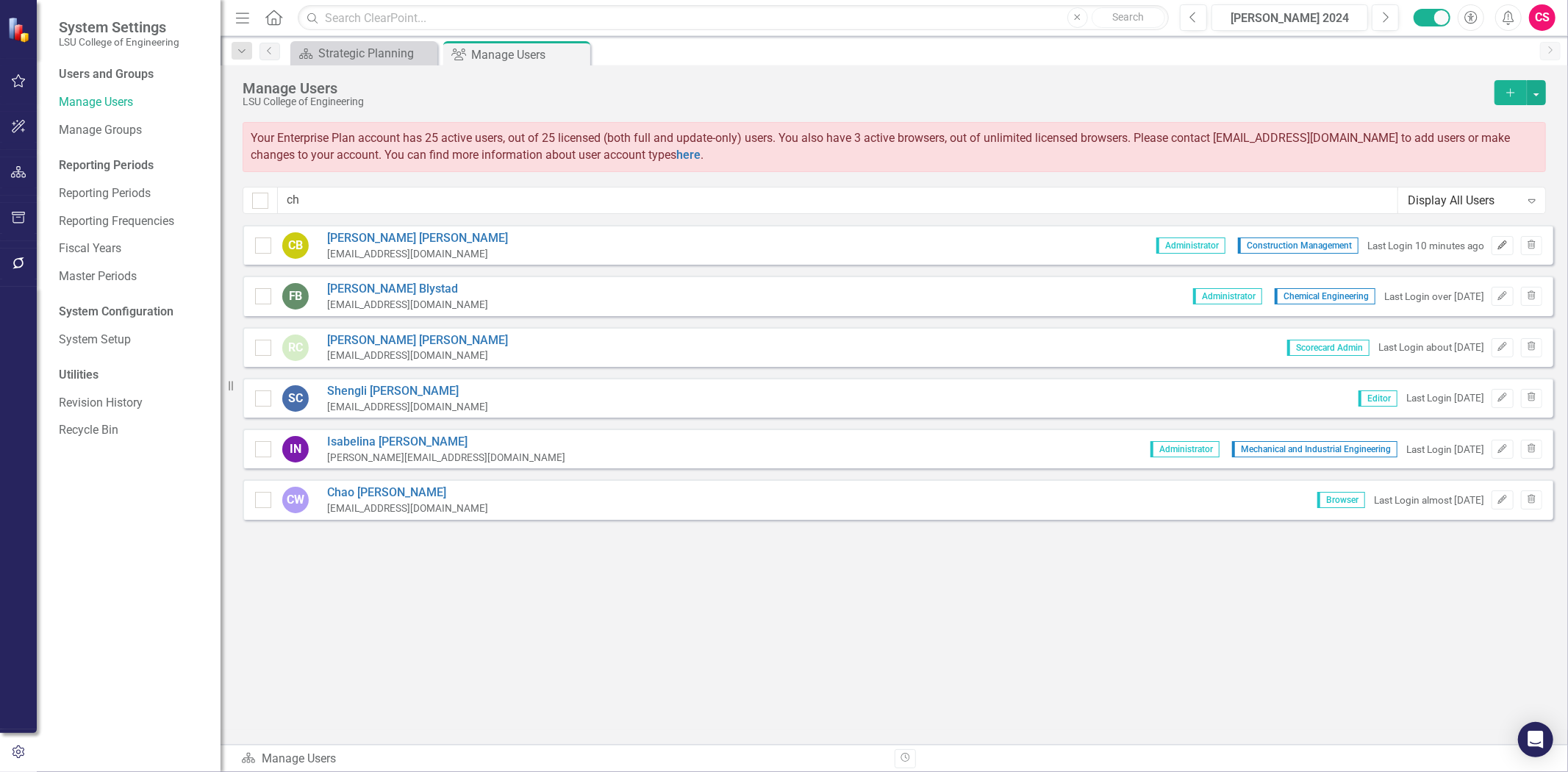
click at [1504, 245] on icon "Edit" at bounding box center [1501, 246] width 11 height 9
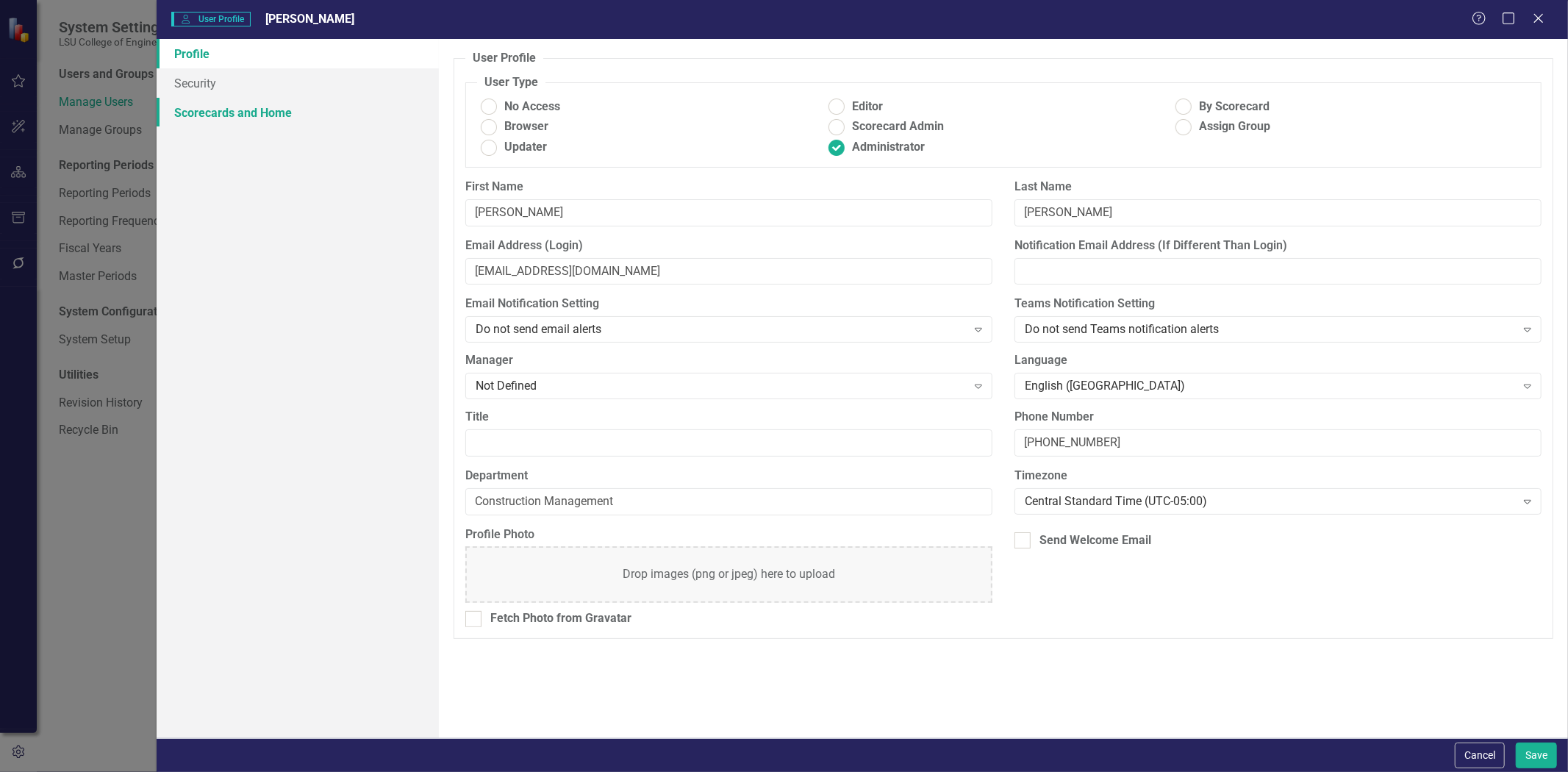
click at [306, 115] on link "Scorecards and Home" at bounding box center [297, 113] width 282 height 29
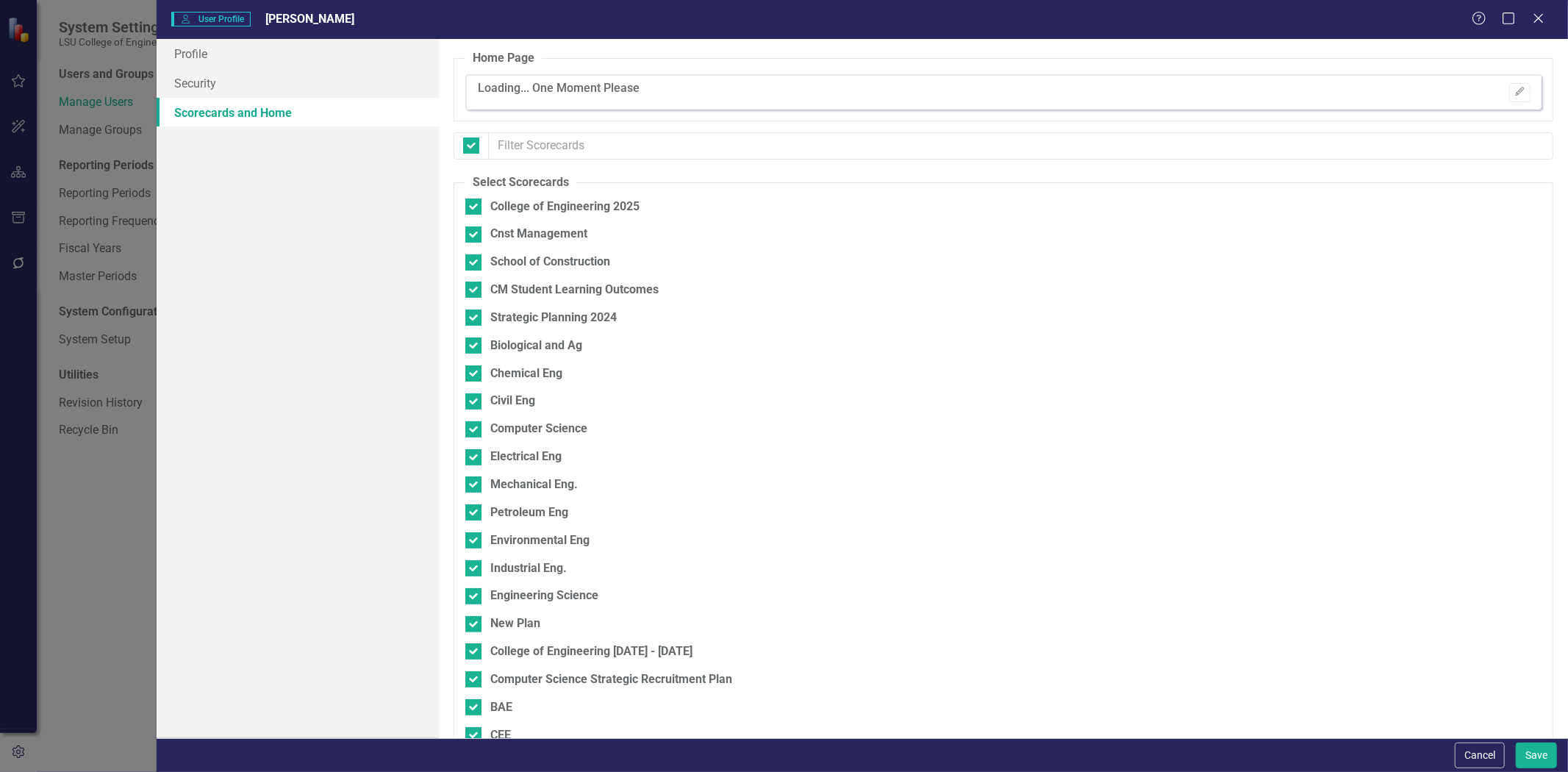
checkbox input "false"
click at [650, 86] on link "CM Student Learning Outcomes » Goal » Program Assessment for MSCM" at bounding box center [698, 91] width 388 height 14
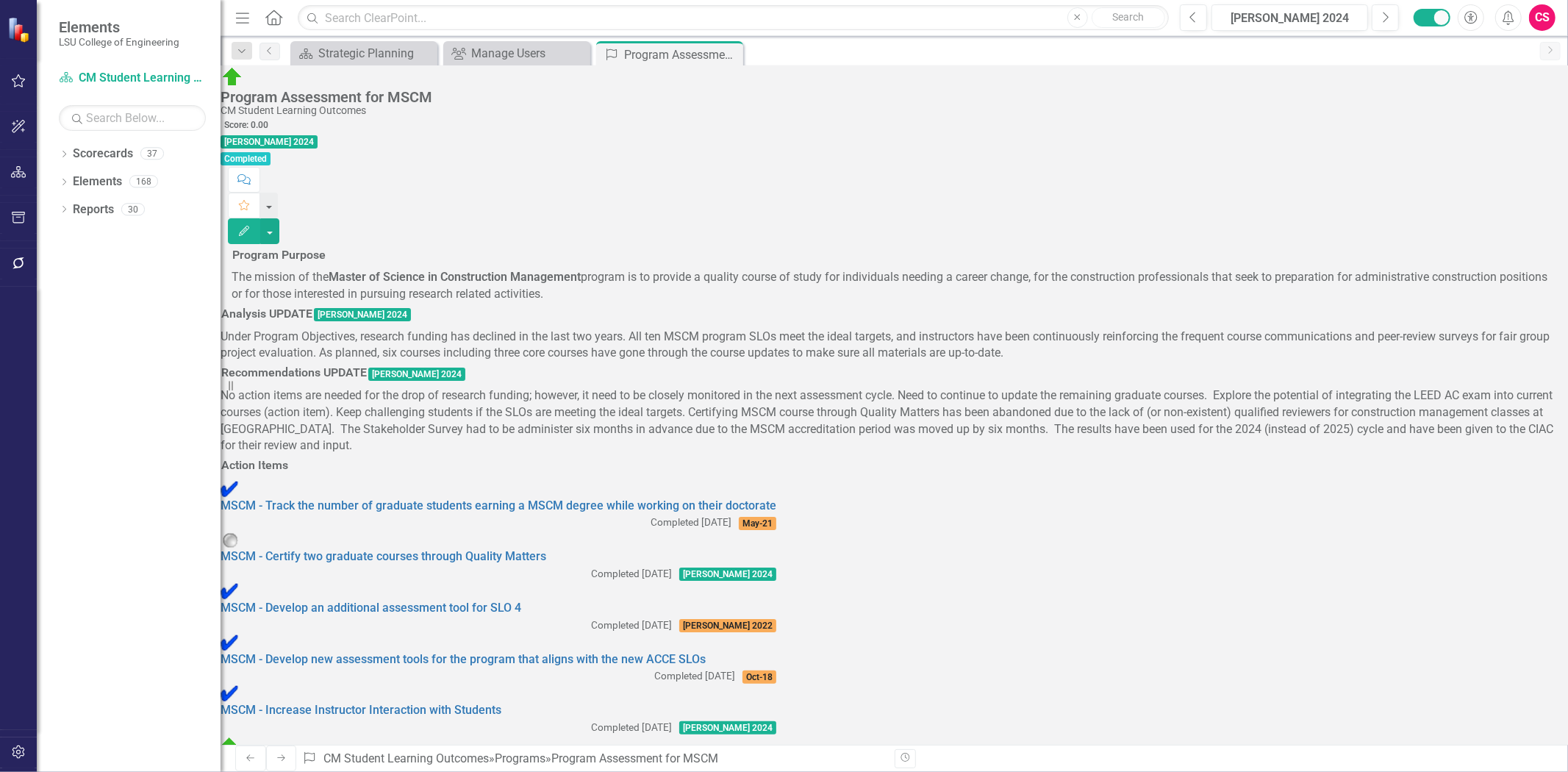
click at [0, 0] on icon "Close" at bounding box center [0, 0] width 0 height 0
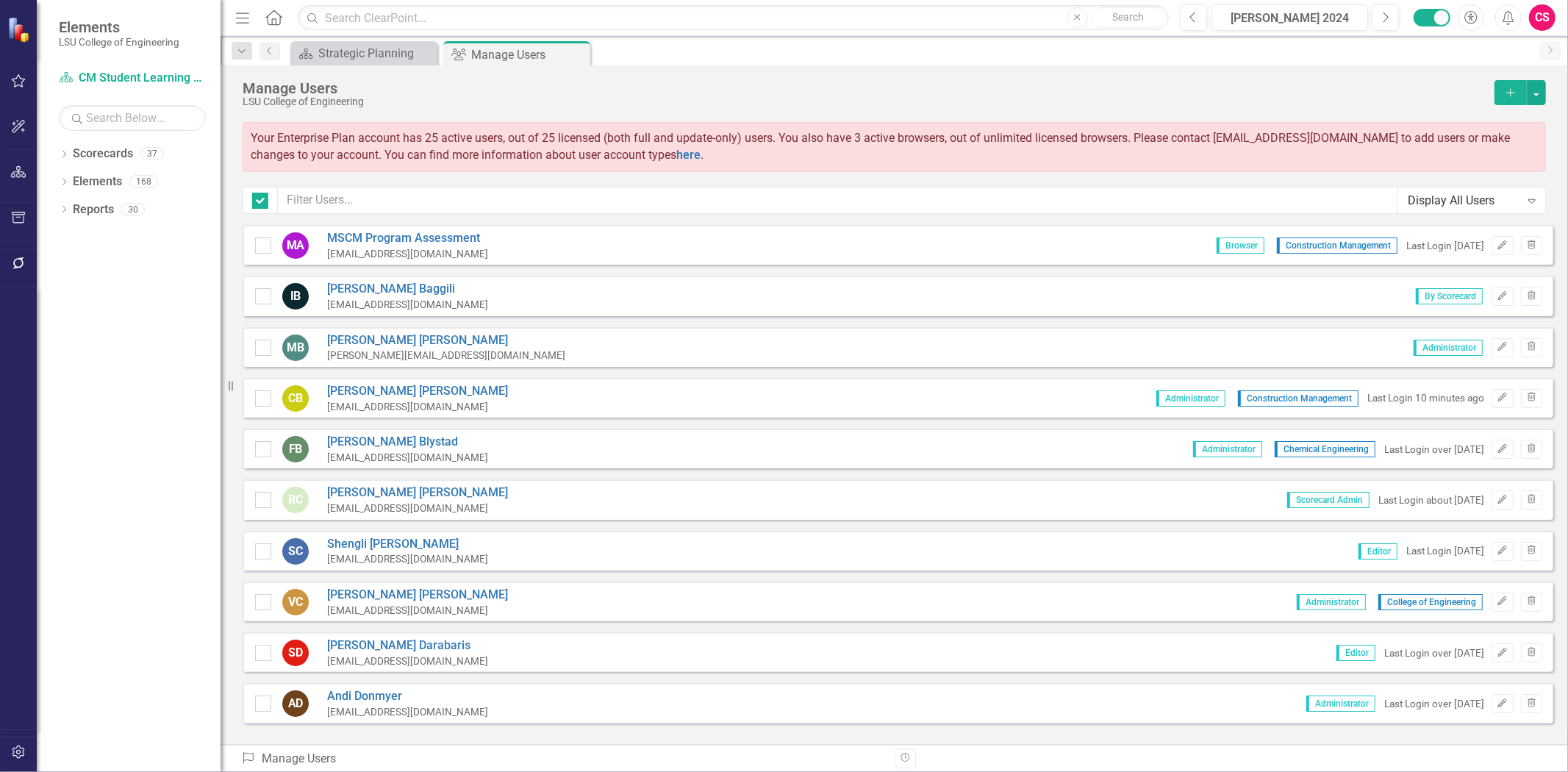
checkbox input "false"
click at [105, 150] on link "Scorecards" at bounding box center [102, 153] width 60 height 17
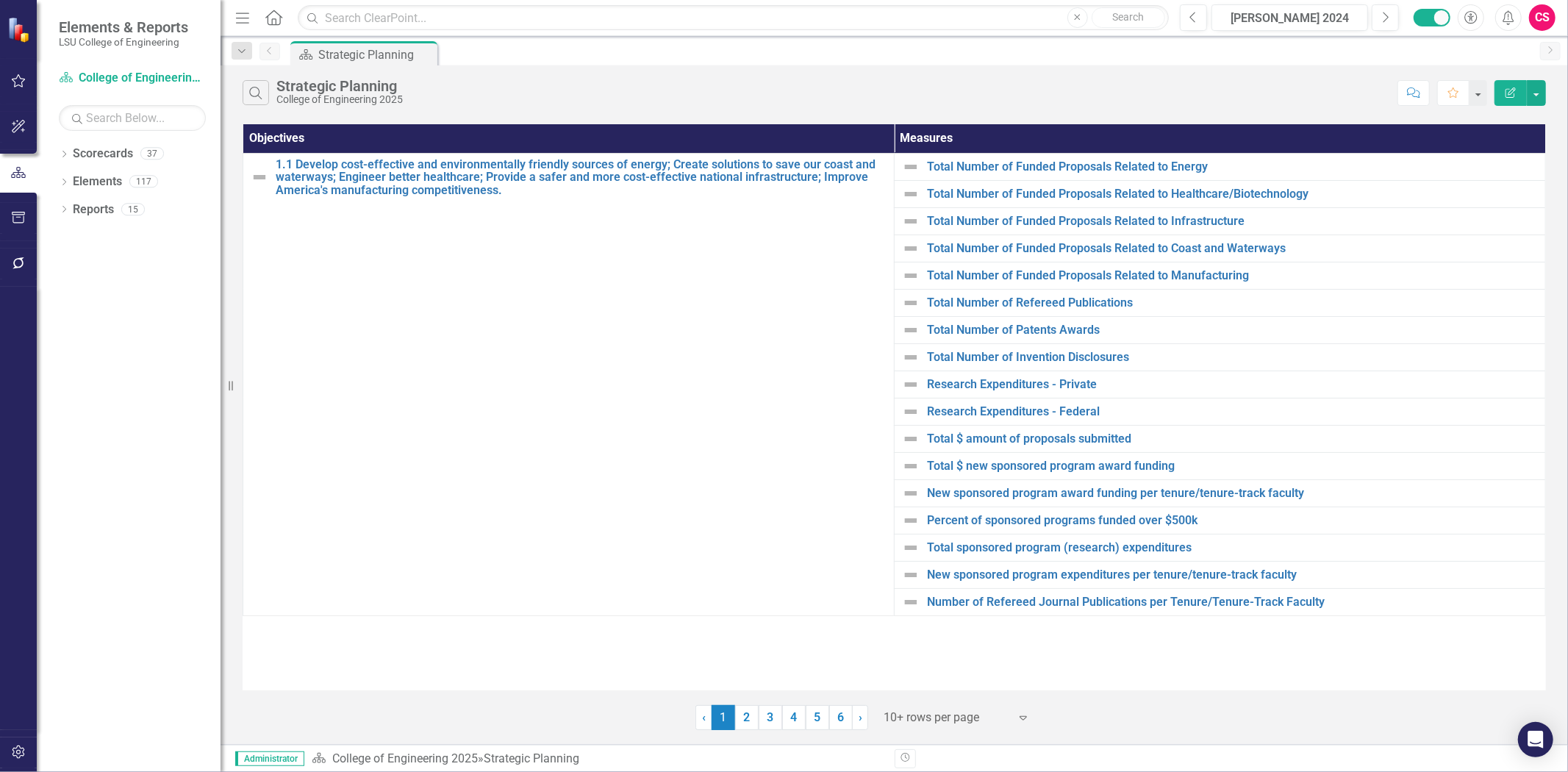
click at [1540, 23] on div "CS" at bounding box center [1541, 17] width 27 height 27
click at [1505, 209] on link "Logout Log Out" at bounding box center [1496, 213] width 116 height 28
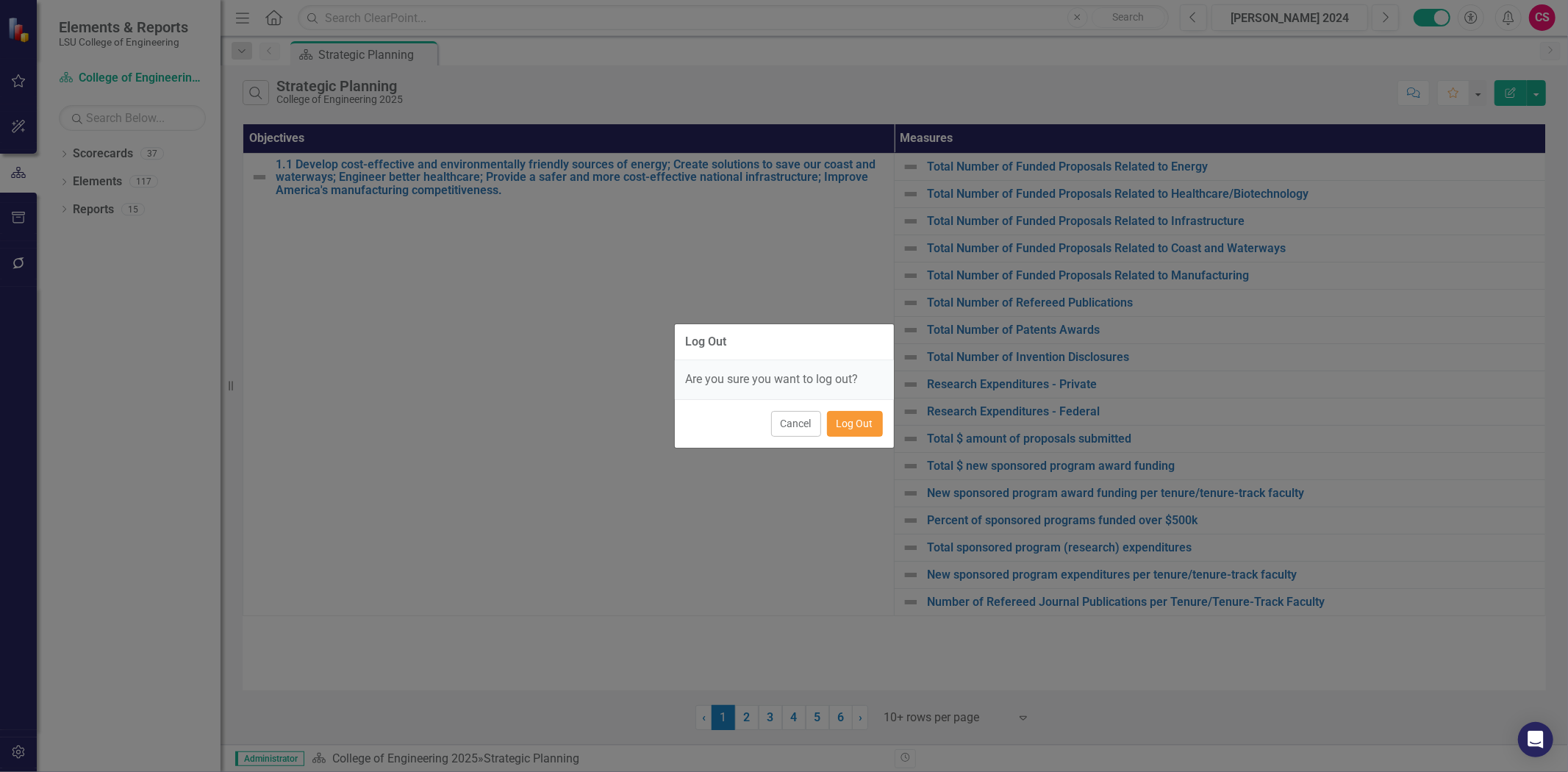
click at [857, 423] on button "Log Out" at bounding box center [854, 423] width 56 height 26
